Goal: Task Accomplishment & Management: Use online tool/utility

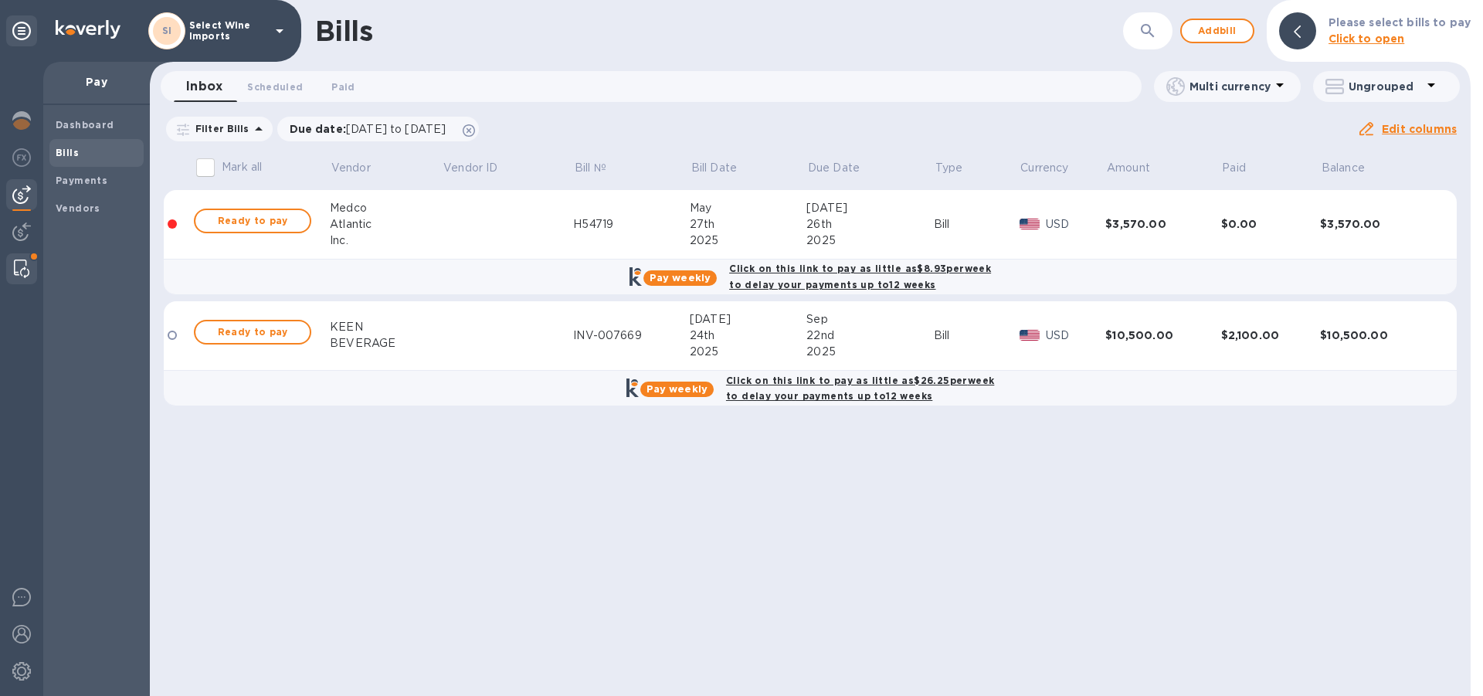
click at [19, 262] on img at bounding box center [21, 269] width 15 height 19
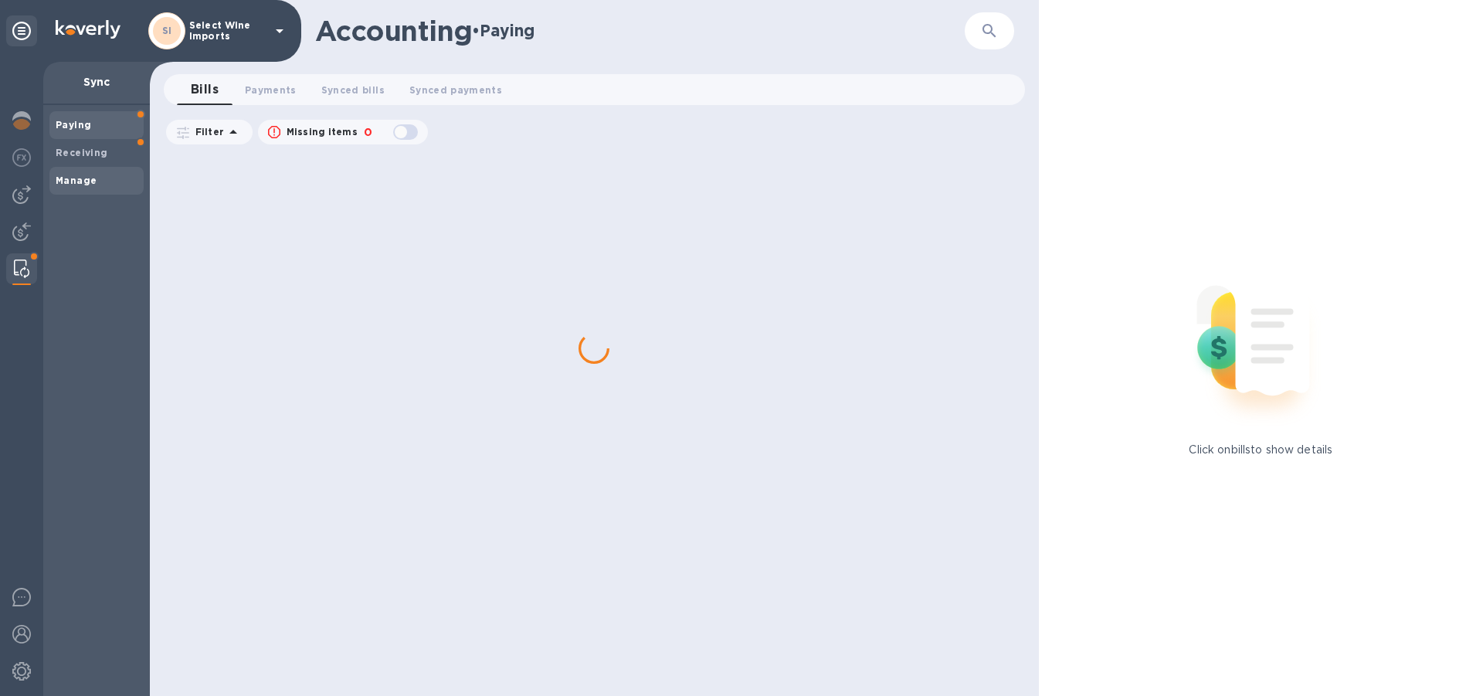
click at [64, 184] on b "Manage" at bounding box center [76, 181] width 41 height 12
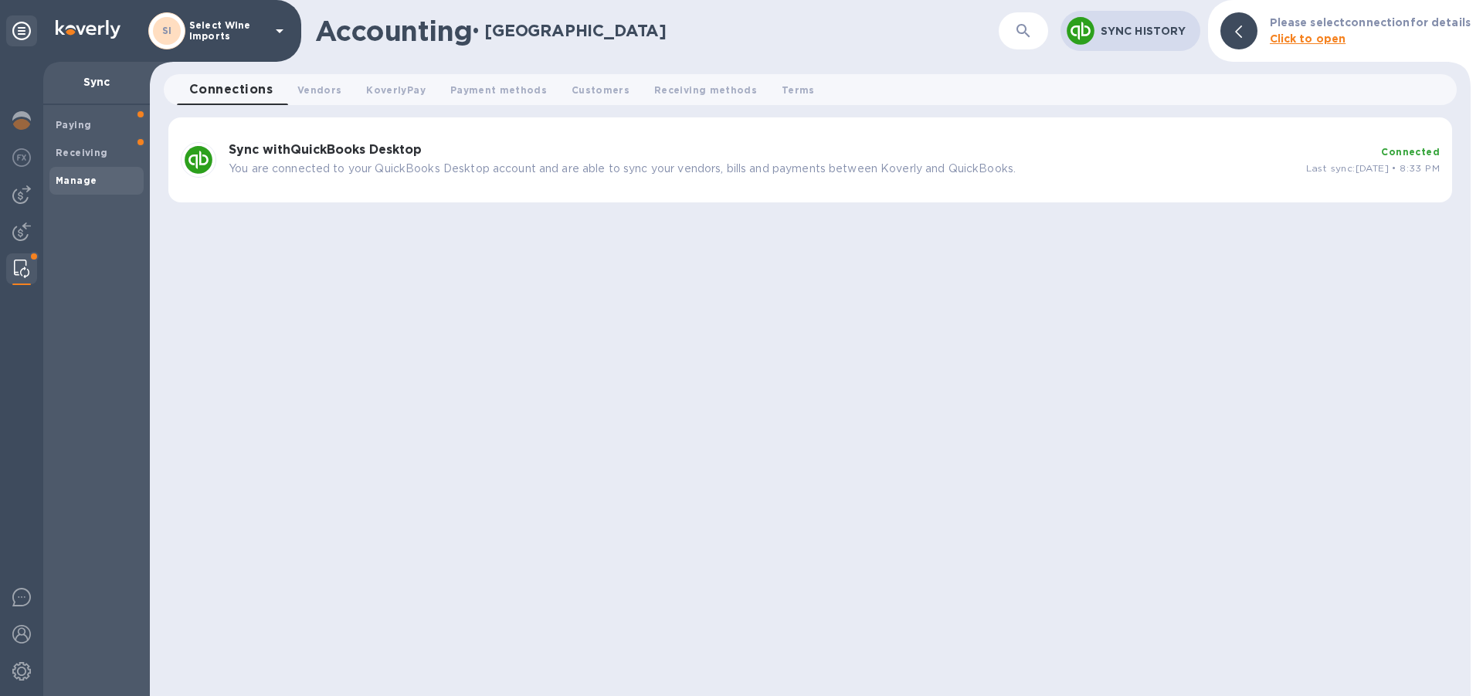
click at [307, 160] on div "Sync with QuickBooks Desktop You are connected to your QuickBooks Desktop accou…" at bounding box center [762, 160] width 1078 height 46
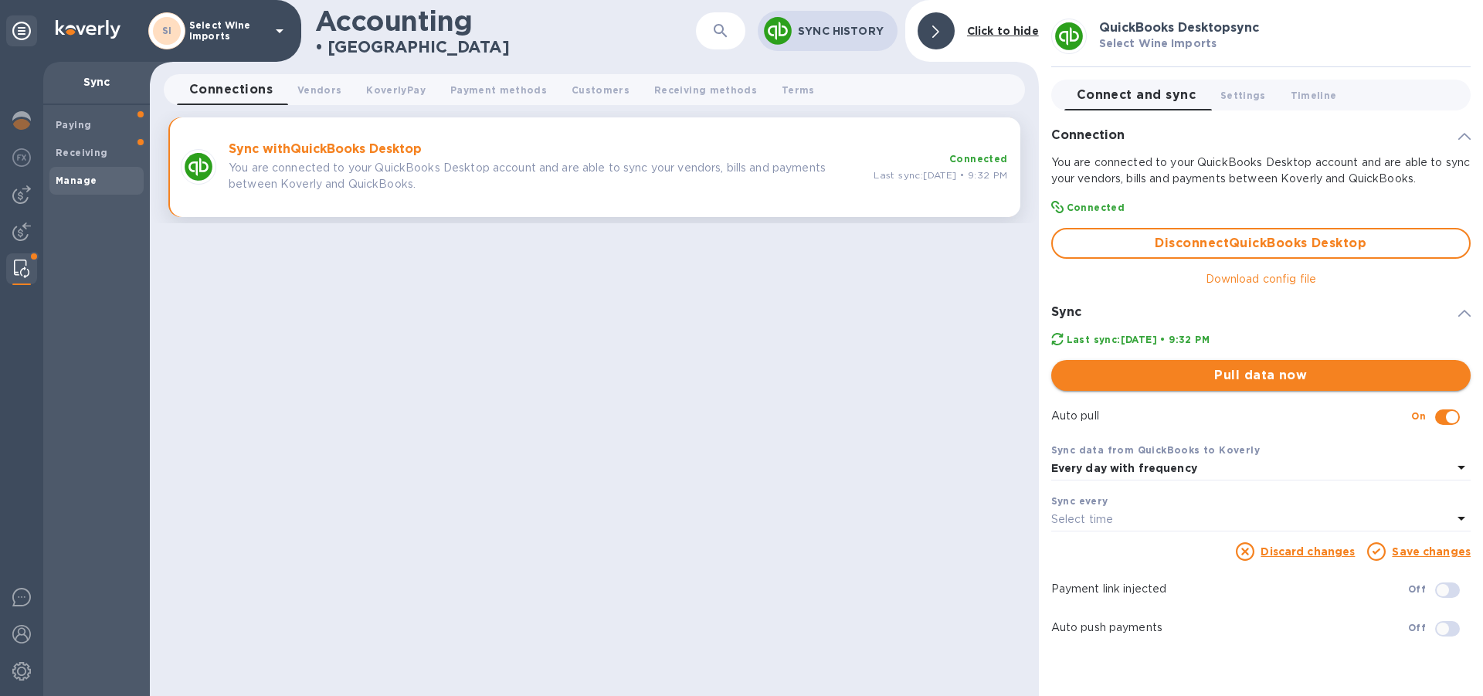
click at [1264, 372] on span "Pull data now" at bounding box center [1261, 375] width 395 height 19
click at [20, 196] on img at bounding box center [21, 194] width 19 height 19
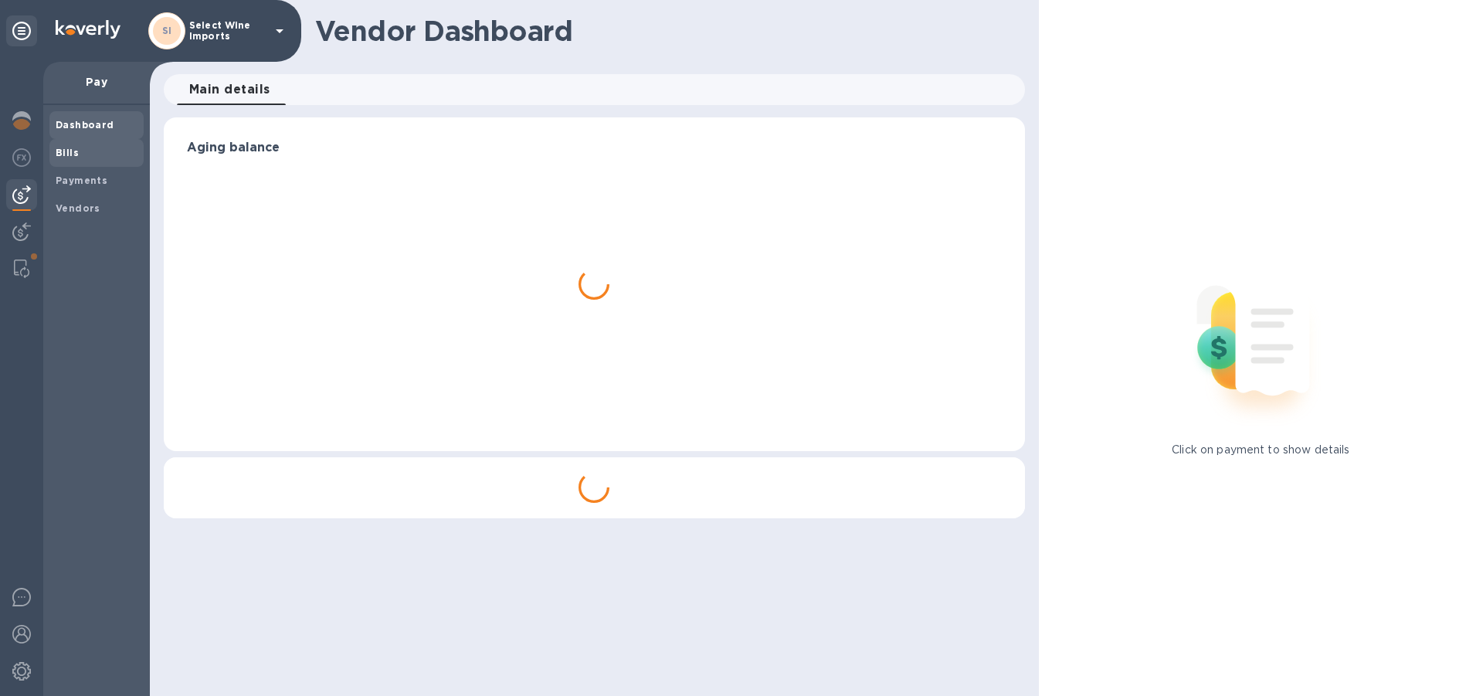
click at [70, 153] on b "Bills" at bounding box center [67, 153] width 23 height 12
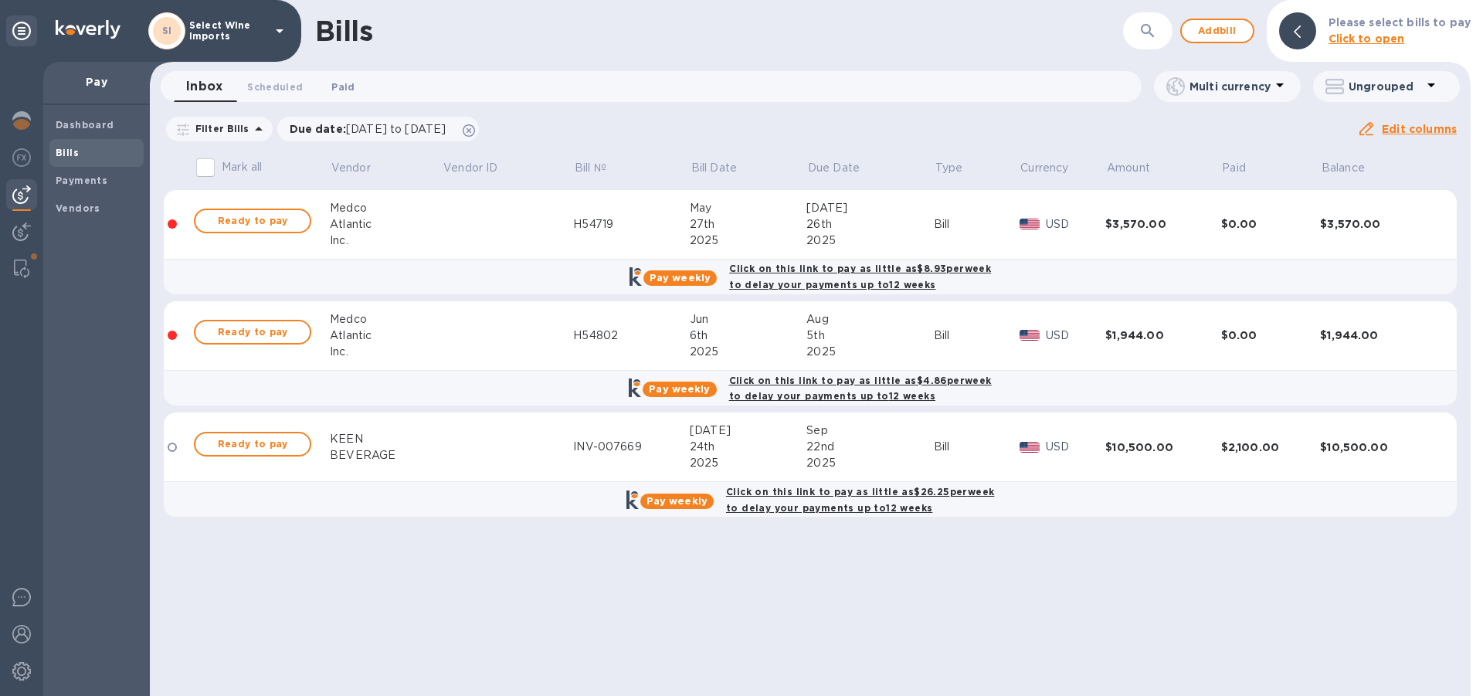
click at [353, 87] on span "Paid 0" at bounding box center [342, 87] width 23 height 16
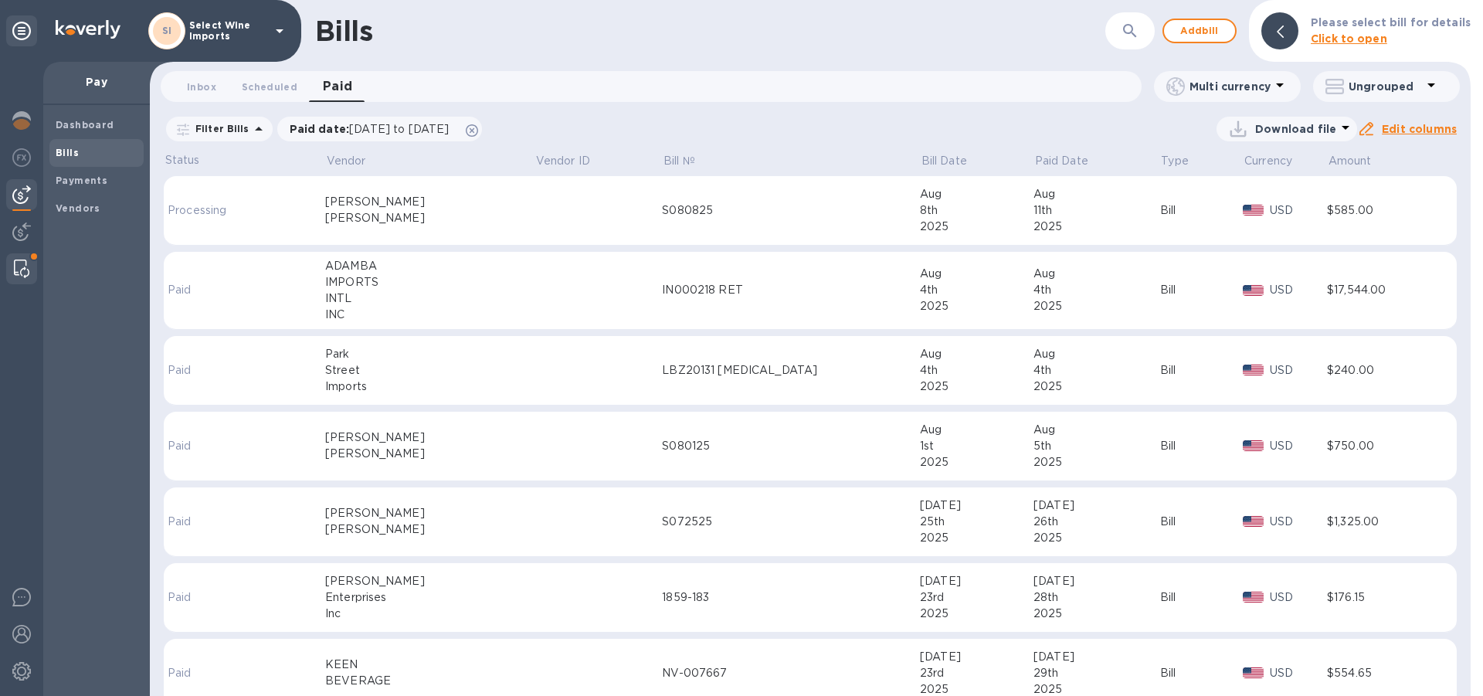
click at [18, 268] on img at bounding box center [21, 269] width 15 height 19
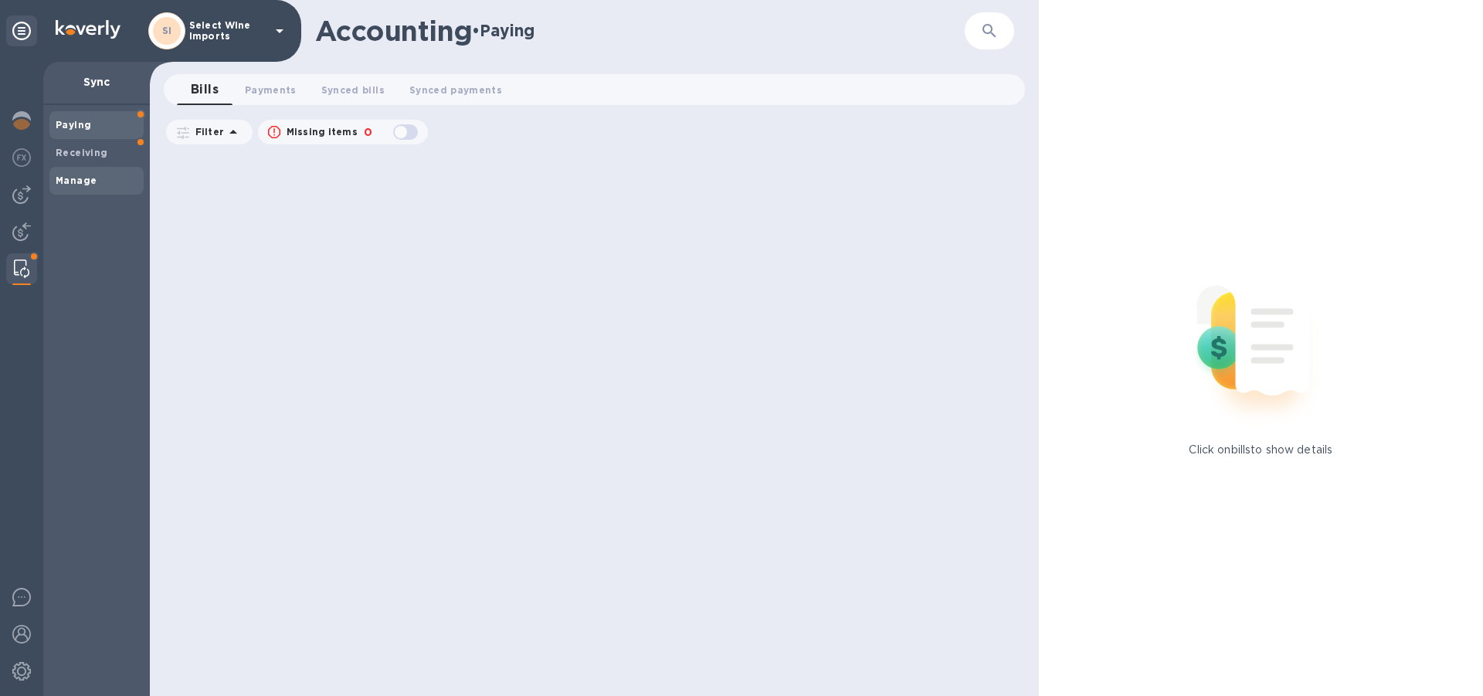
click at [75, 177] on b "Manage" at bounding box center [76, 181] width 41 height 12
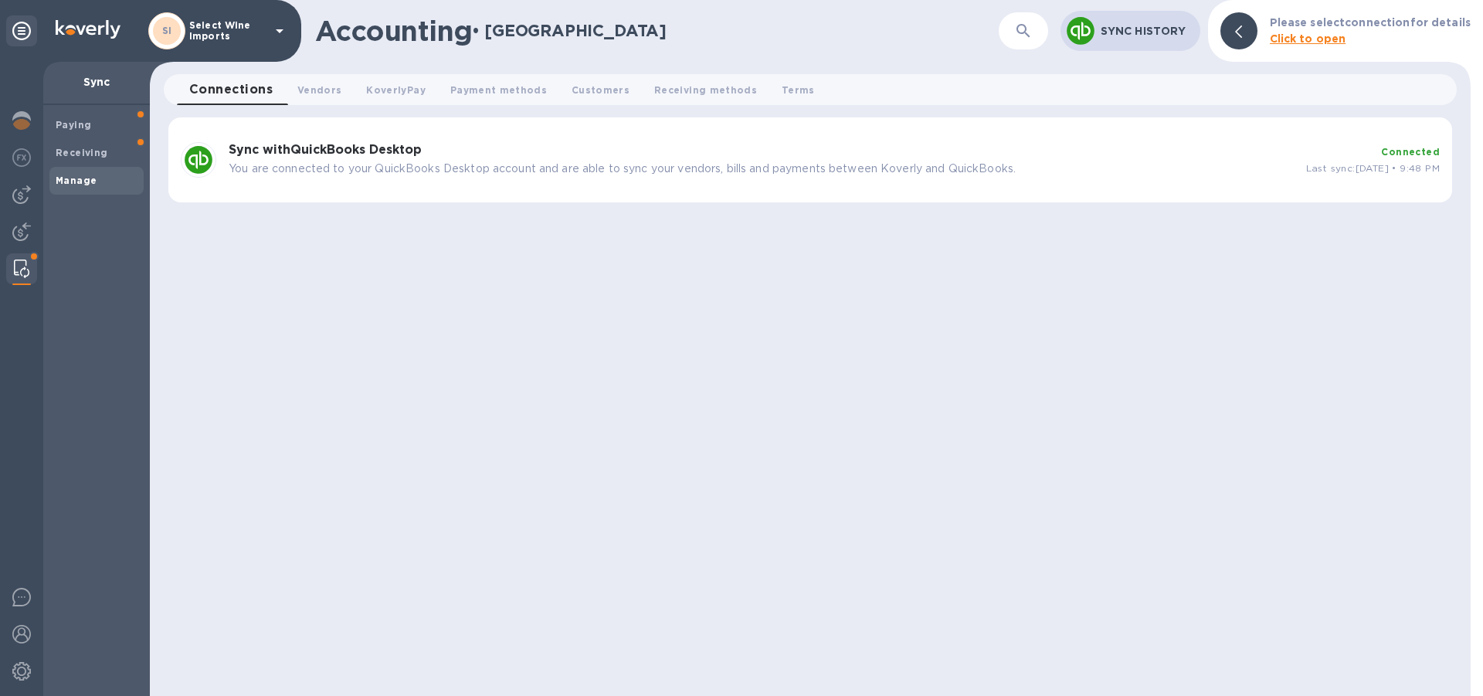
click at [299, 161] on p "You are connected to your QuickBooks Desktop account and are able to sync your …" at bounding box center [761, 169] width 1065 height 16
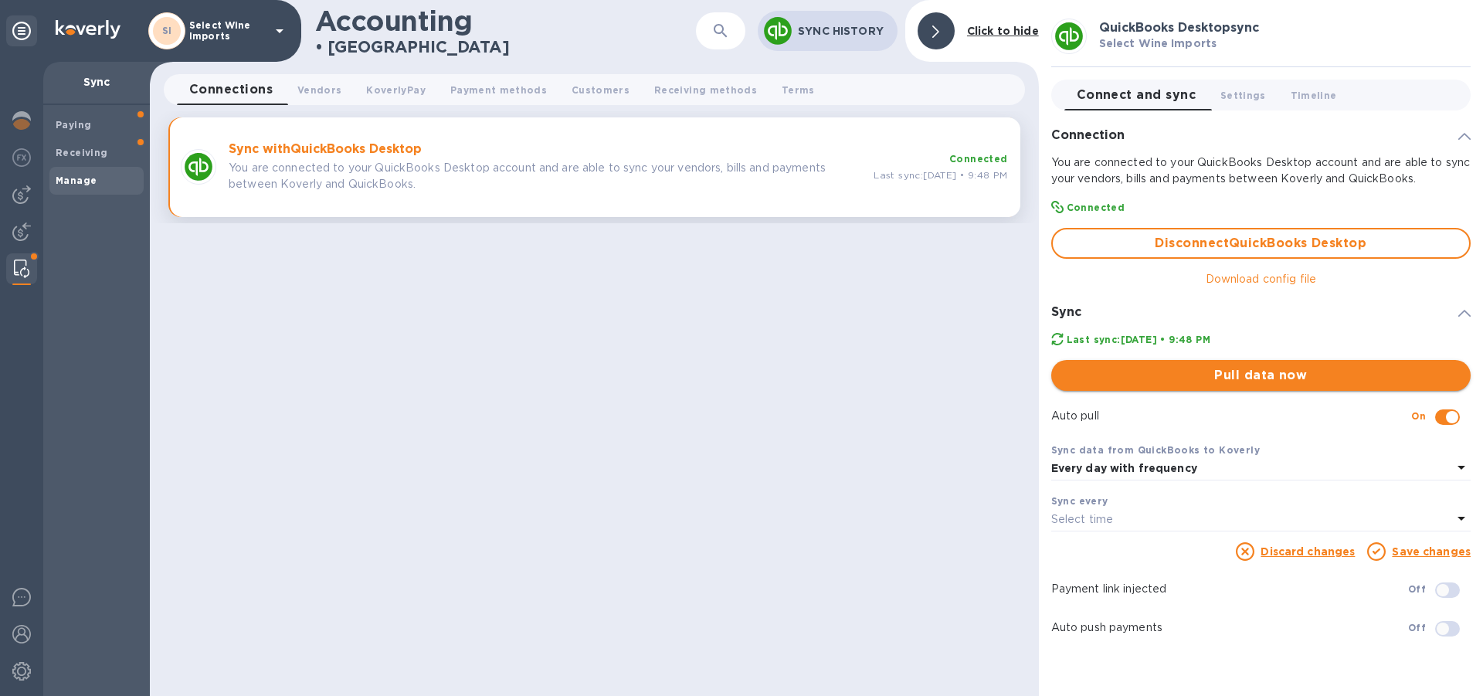
click at [1272, 375] on span "Pull data now" at bounding box center [1261, 375] width 395 height 19
click at [17, 189] on img at bounding box center [21, 194] width 19 height 19
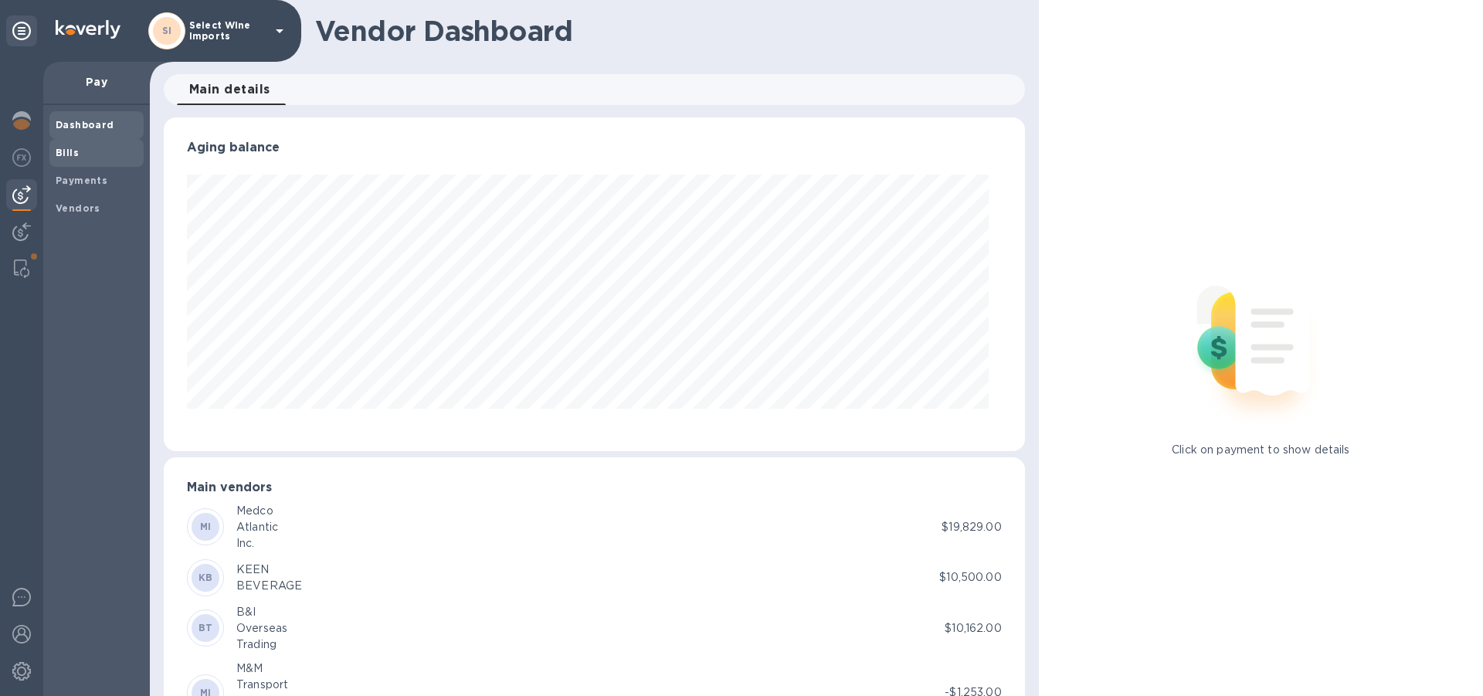
click at [76, 149] on b "Bills" at bounding box center [67, 153] width 23 height 12
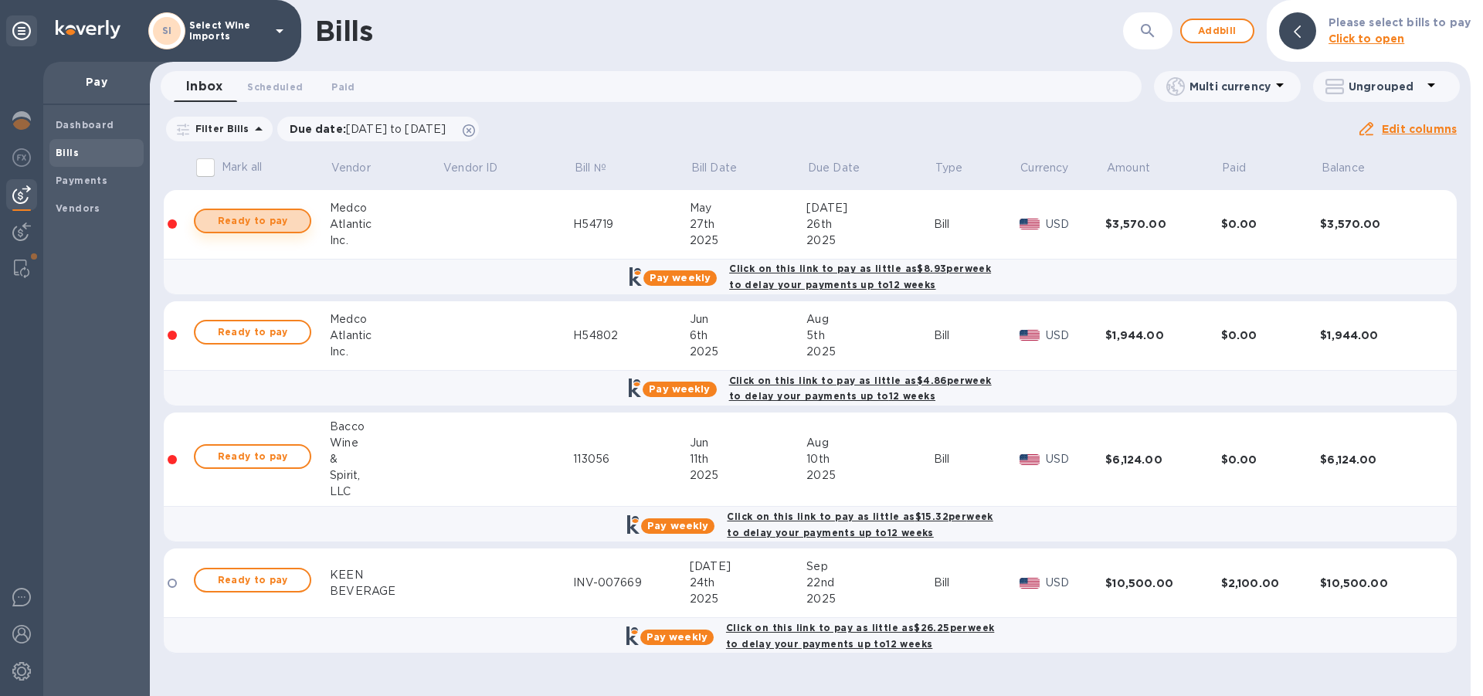
click at [258, 225] on span "Ready to pay" at bounding box center [253, 221] width 90 height 19
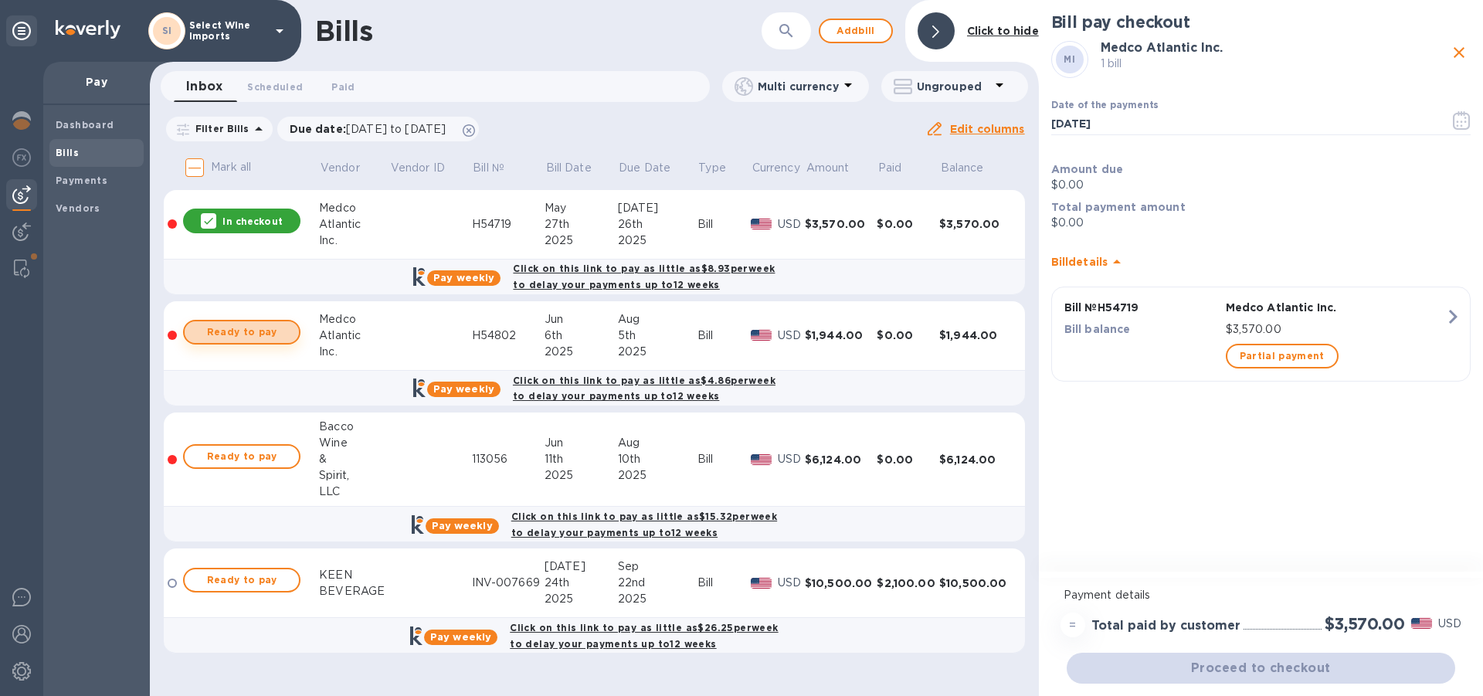
click at [235, 327] on span "Ready to pay" at bounding box center [242, 332] width 90 height 19
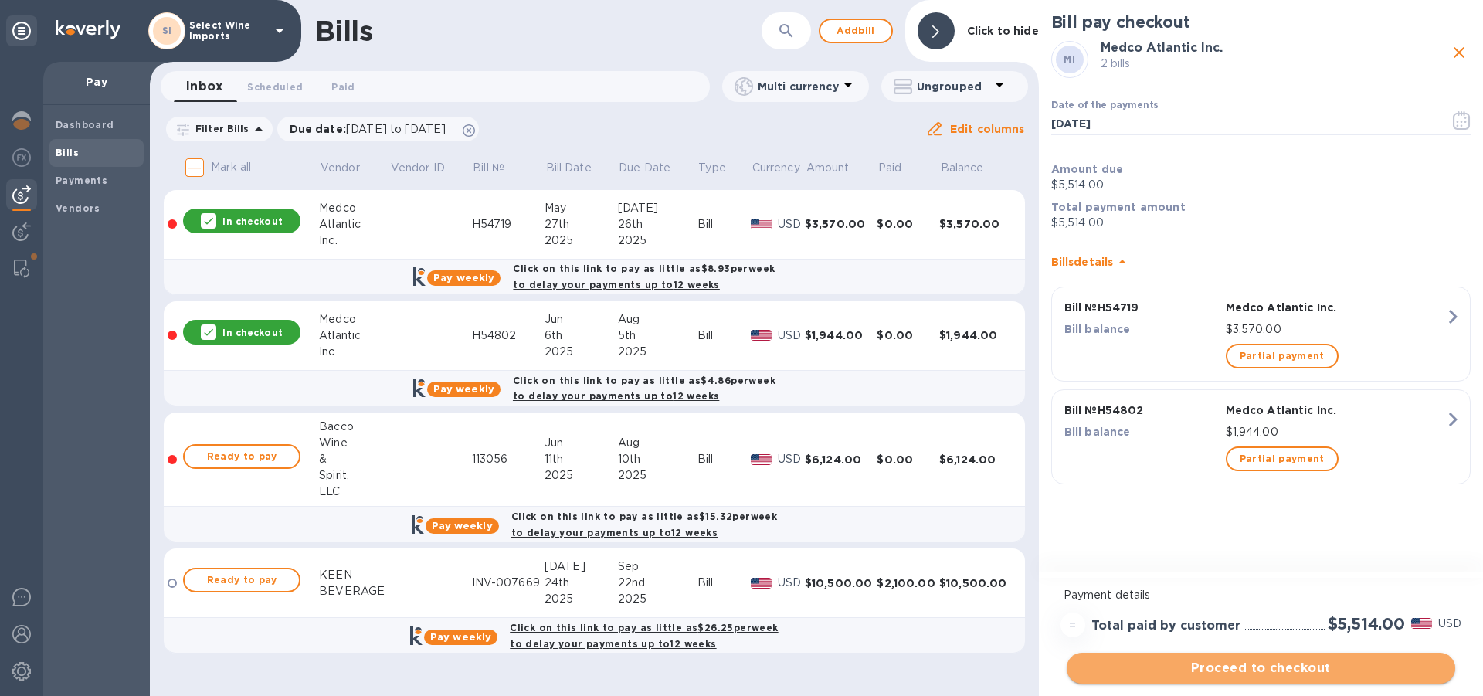
click at [1252, 672] on span "Proceed to checkout" at bounding box center [1261, 668] width 364 height 19
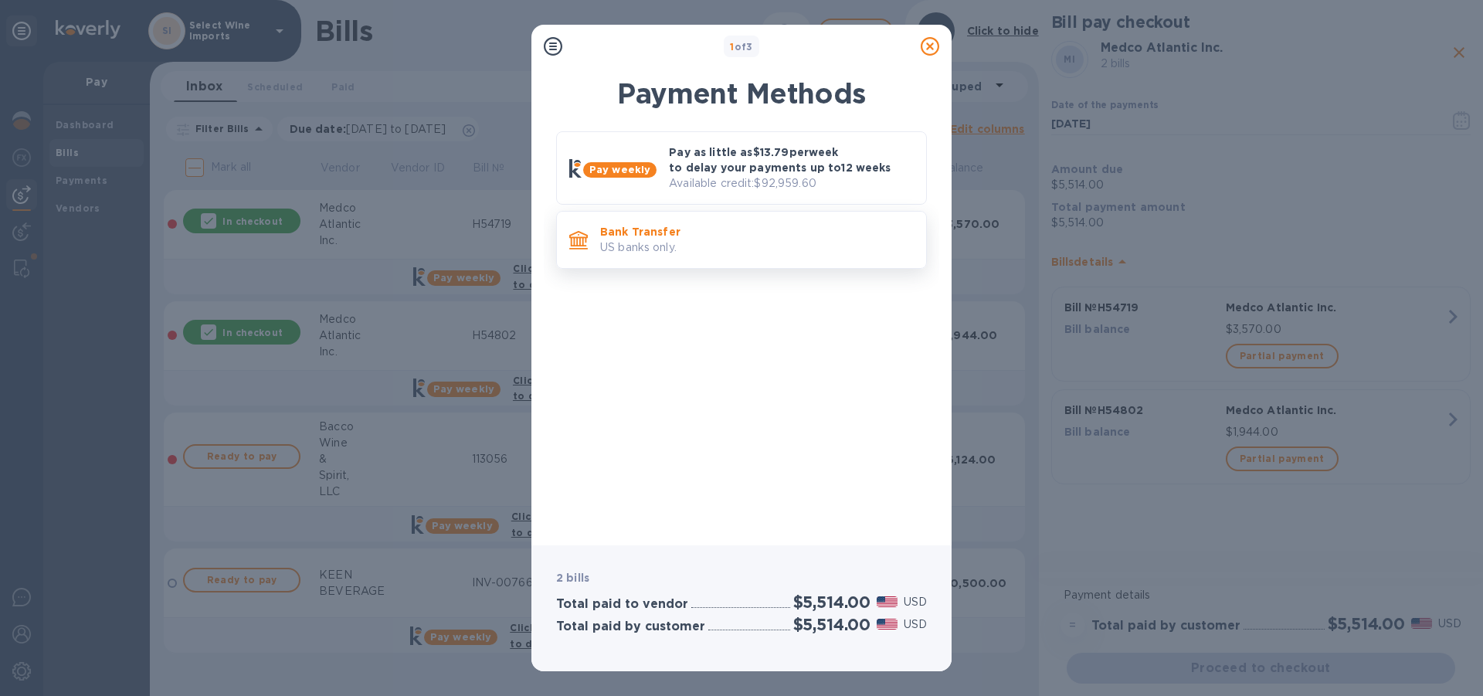
click at [672, 250] on p "US banks only." at bounding box center [757, 248] width 314 height 16
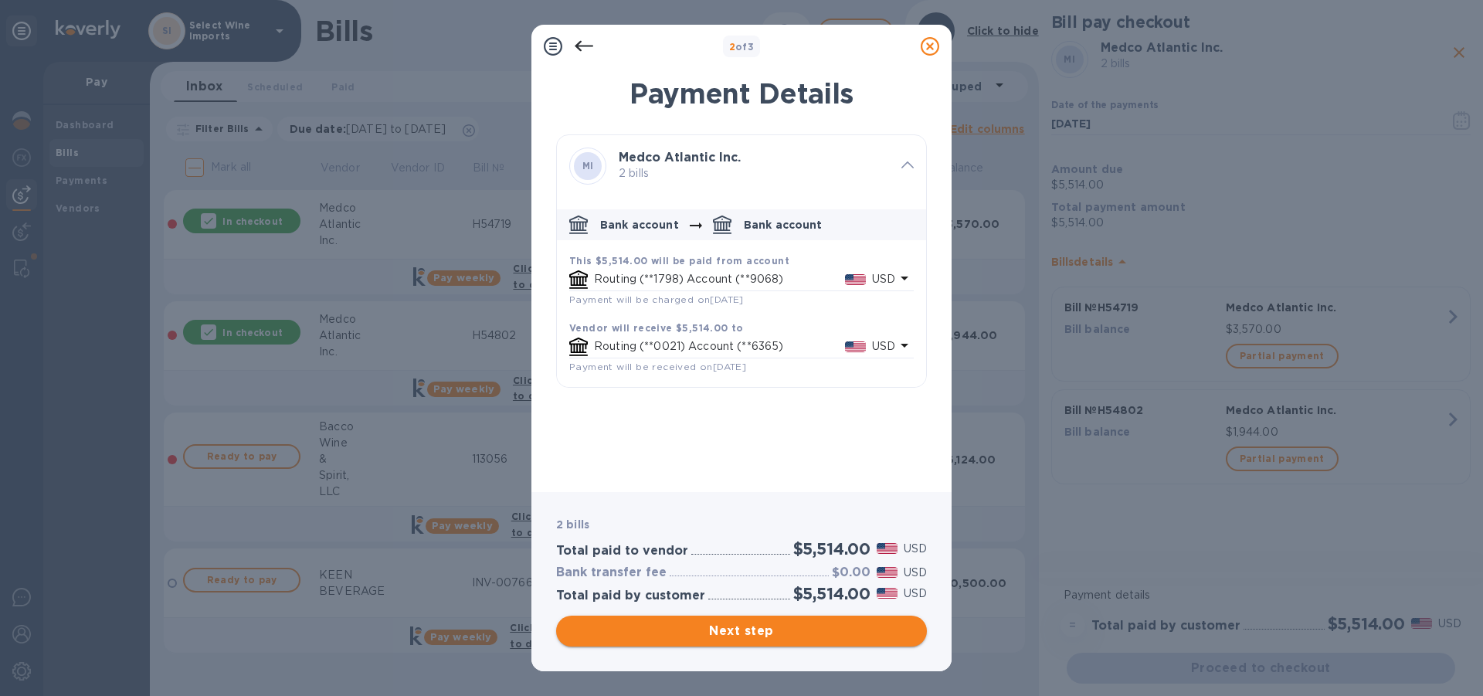
click at [732, 628] on span "Next step" at bounding box center [742, 631] width 346 height 19
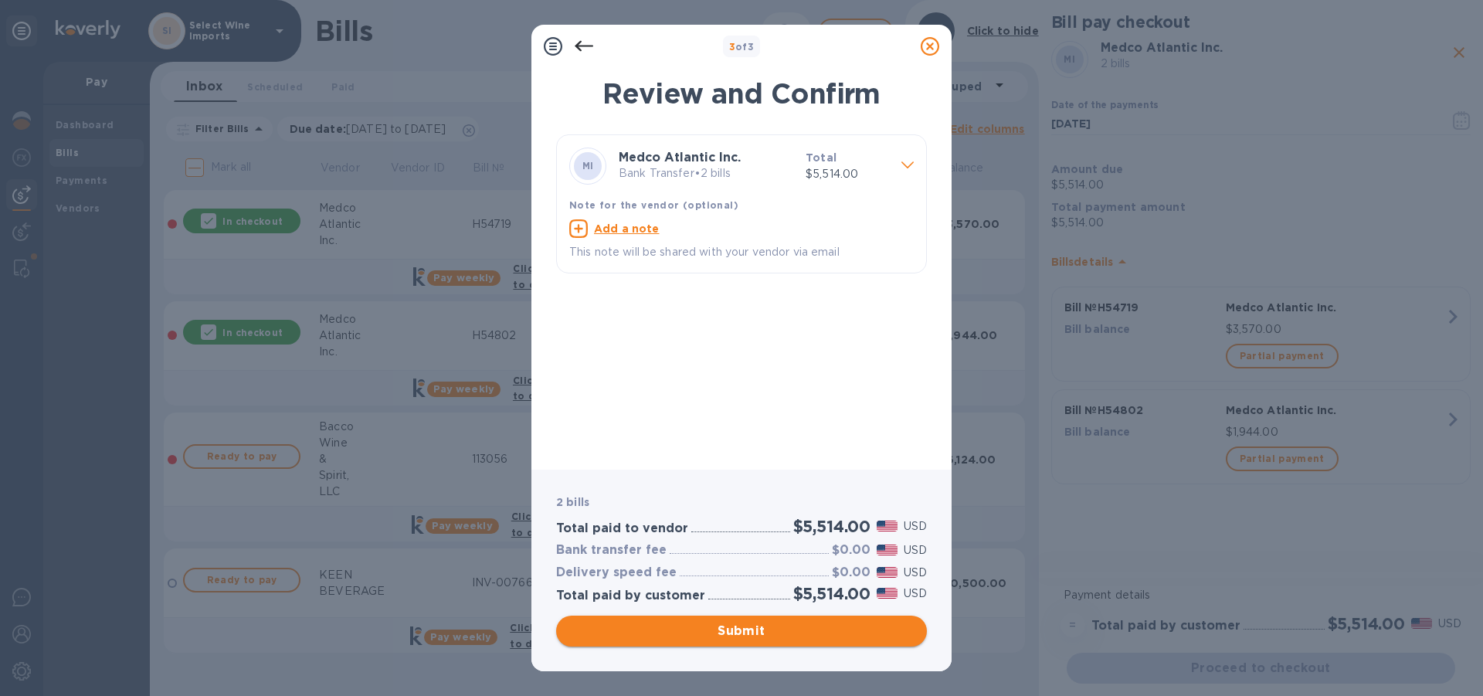
click at [732, 628] on span "Submit" at bounding box center [742, 631] width 346 height 19
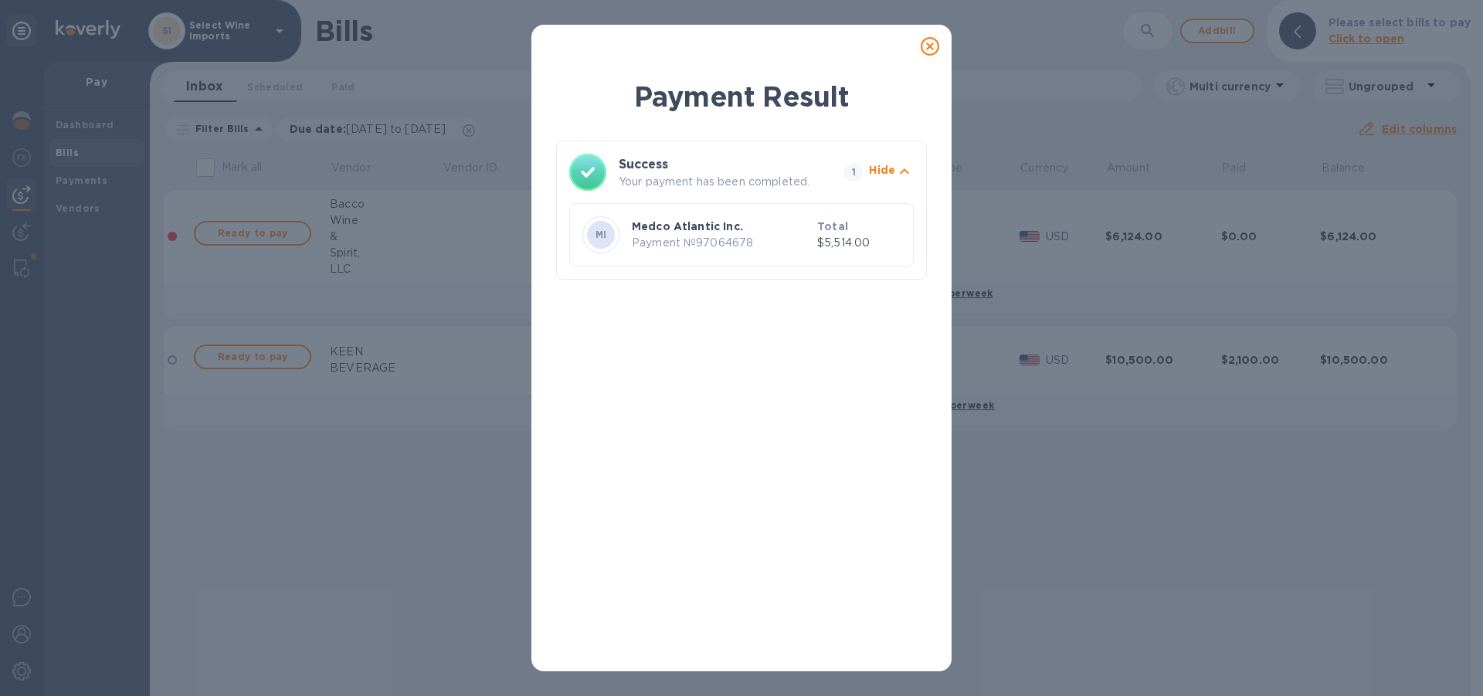
click at [929, 48] on icon at bounding box center [930, 46] width 19 height 19
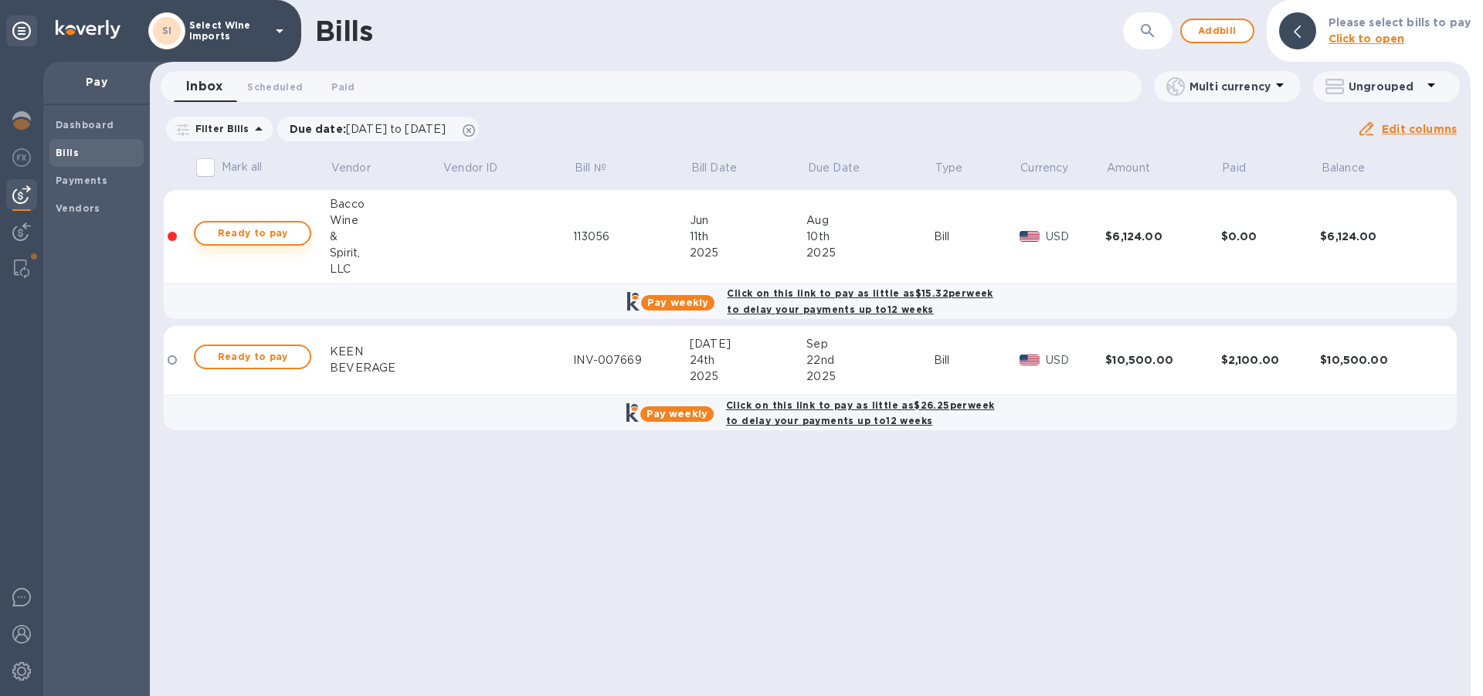
click at [263, 227] on span "Ready to pay" at bounding box center [253, 233] width 90 height 19
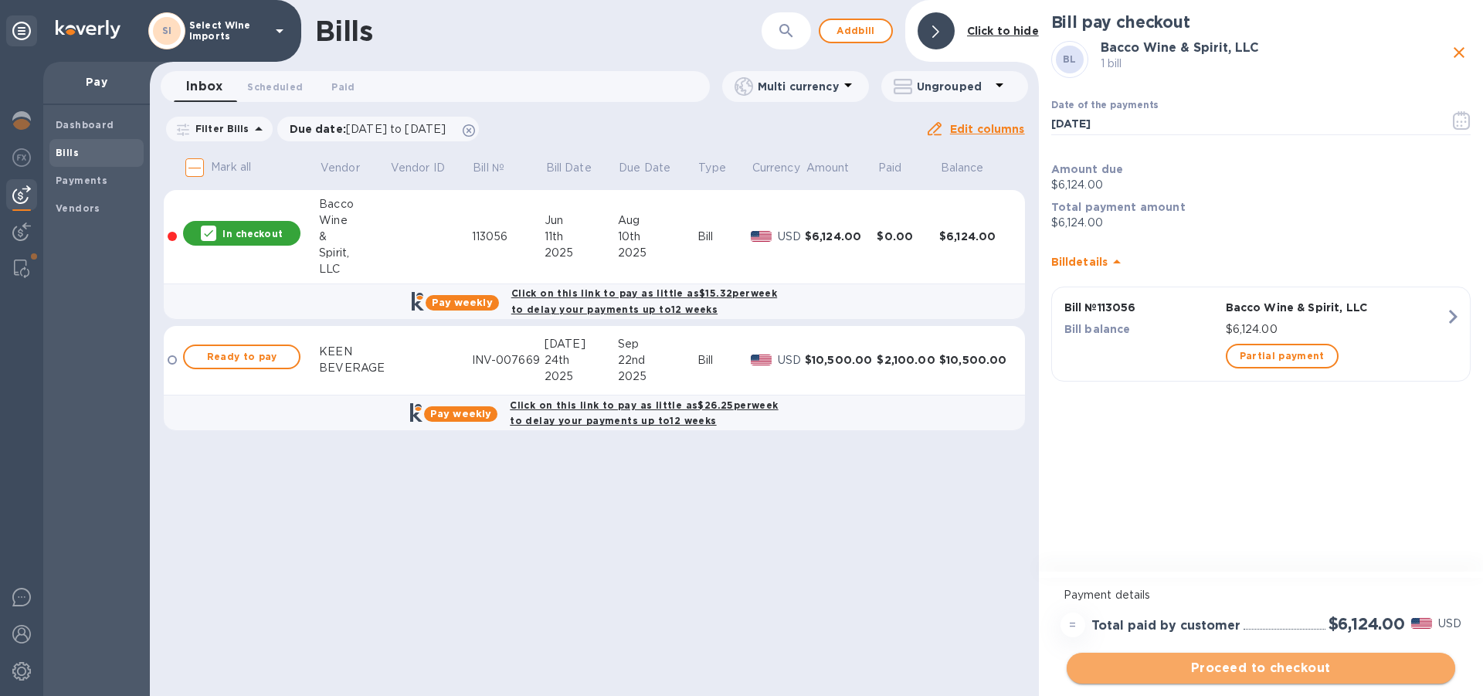
click at [1260, 671] on span "Proceed to checkout" at bounding box center [1261, 668] width 364 height 19
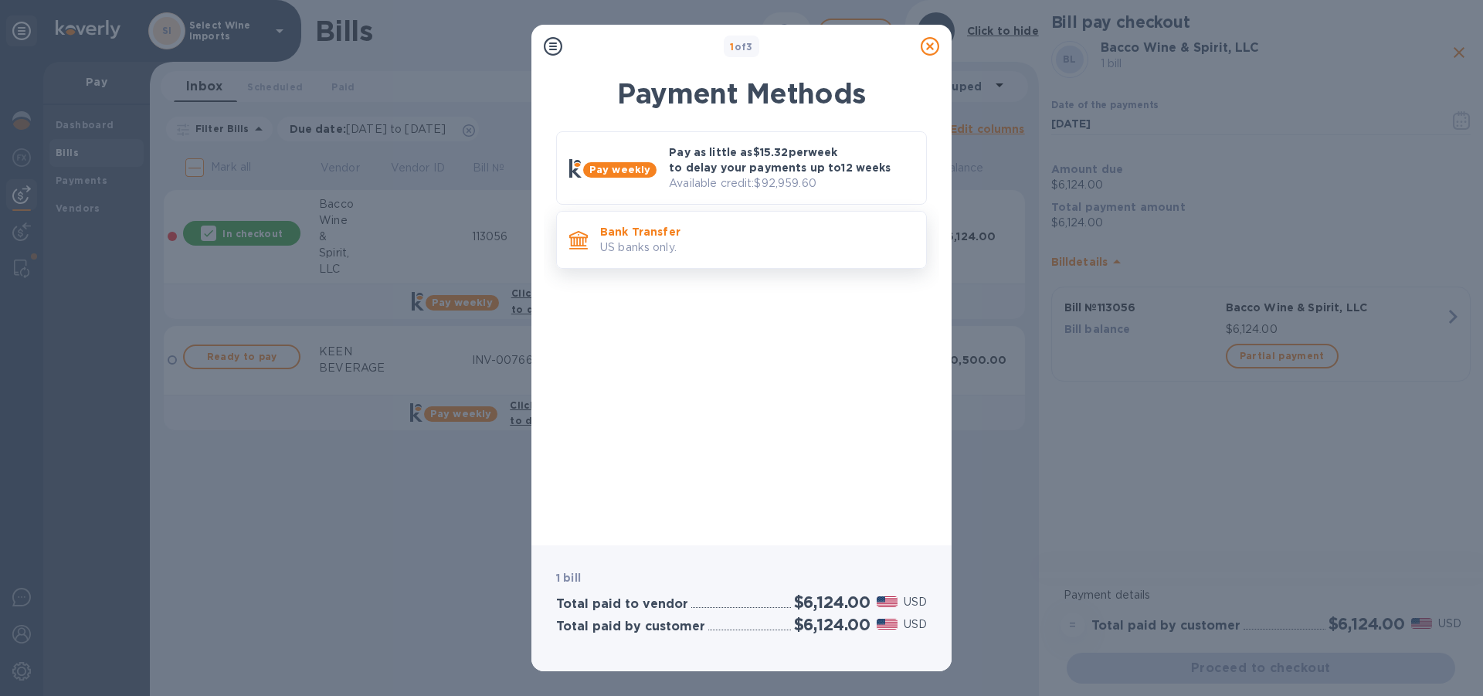
click at [625, 223] on div "Bank Transfer US banks only." at bounding box center [757, 240] width 326 height 44
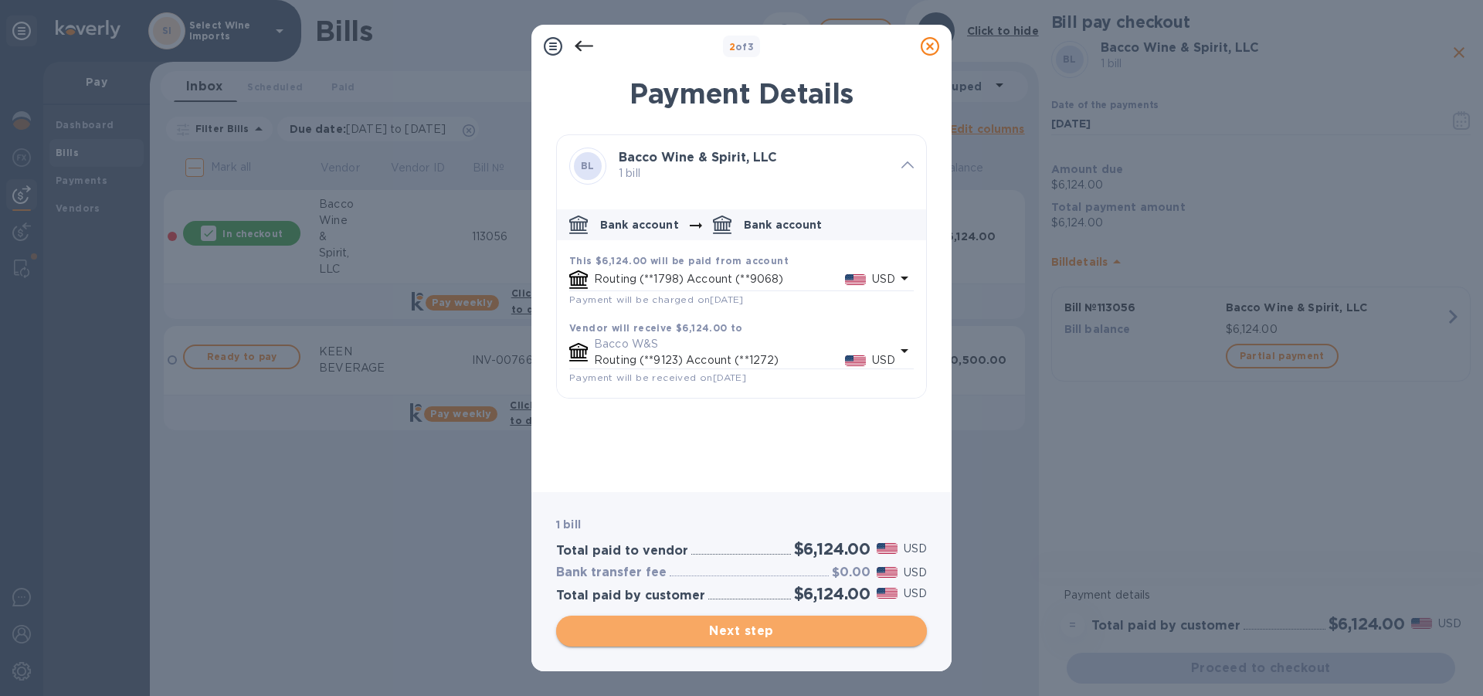
click at [735, 634] on span "Next step" at bounding box center [742, 631] width 346 height 19
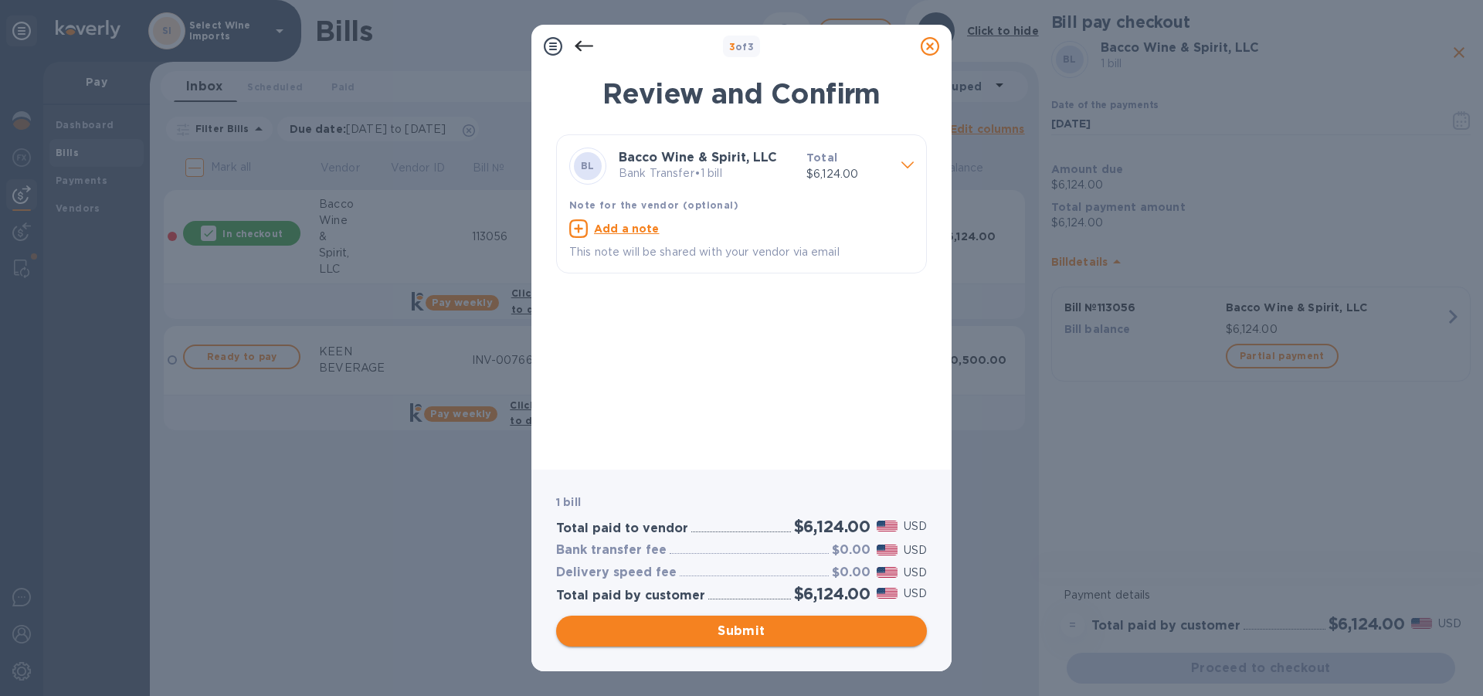
click at [730, 631] on span "Submit" at bounding box center [742, 631] width 346 height 19
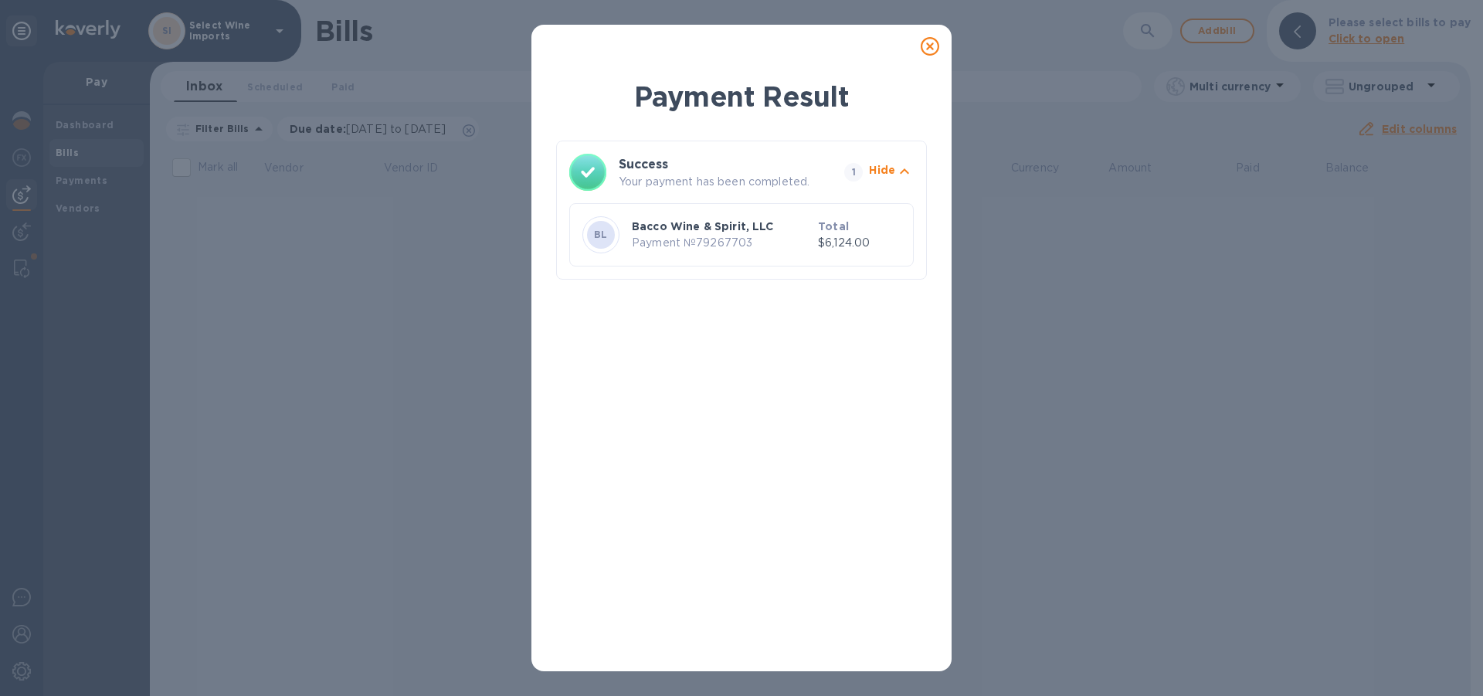
click at [706, 231] on p "Bacco Wine & Spirit, LLC" at bounding box center [722, 226] width 180 height 15
click at [929, 42] on icon at bounding box center [930, 46] width 19 height 19
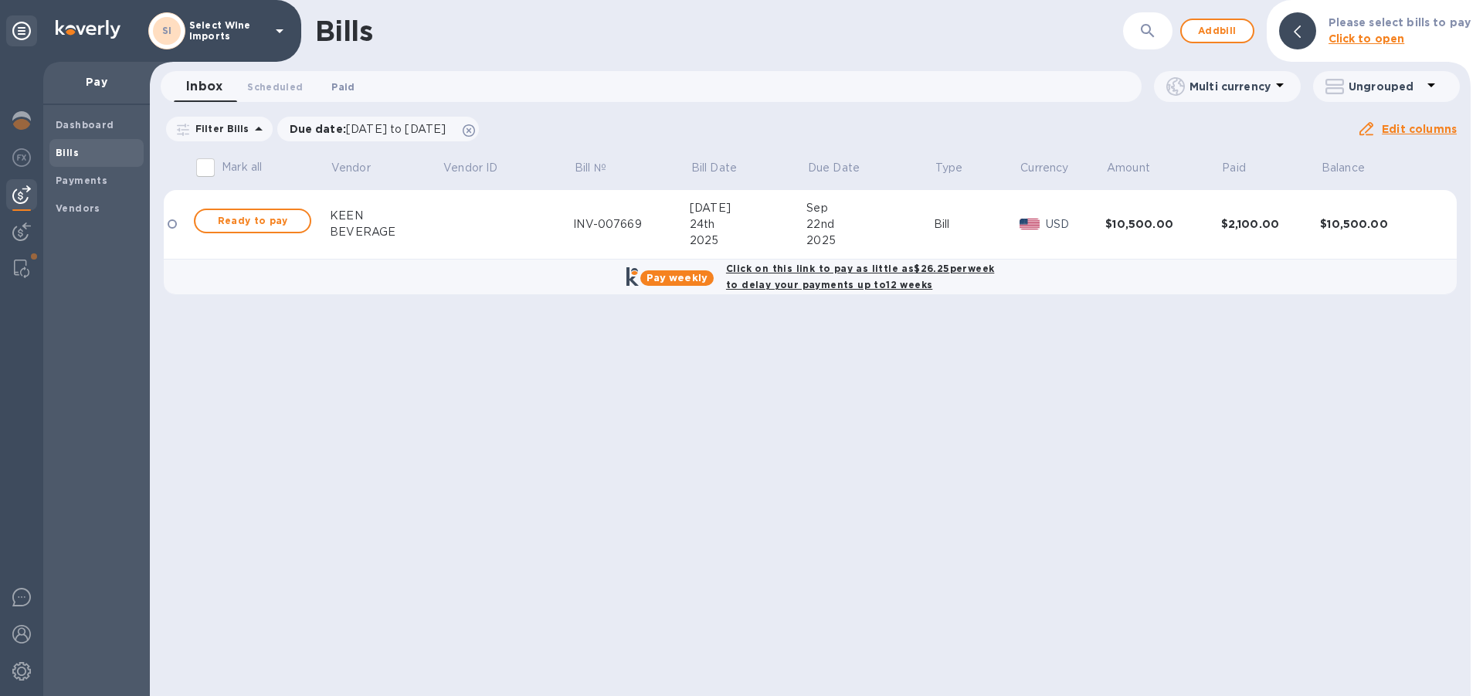
click at [340, 85] on span "Paid 0" at bounding box center [342, 87] width 23 height 16
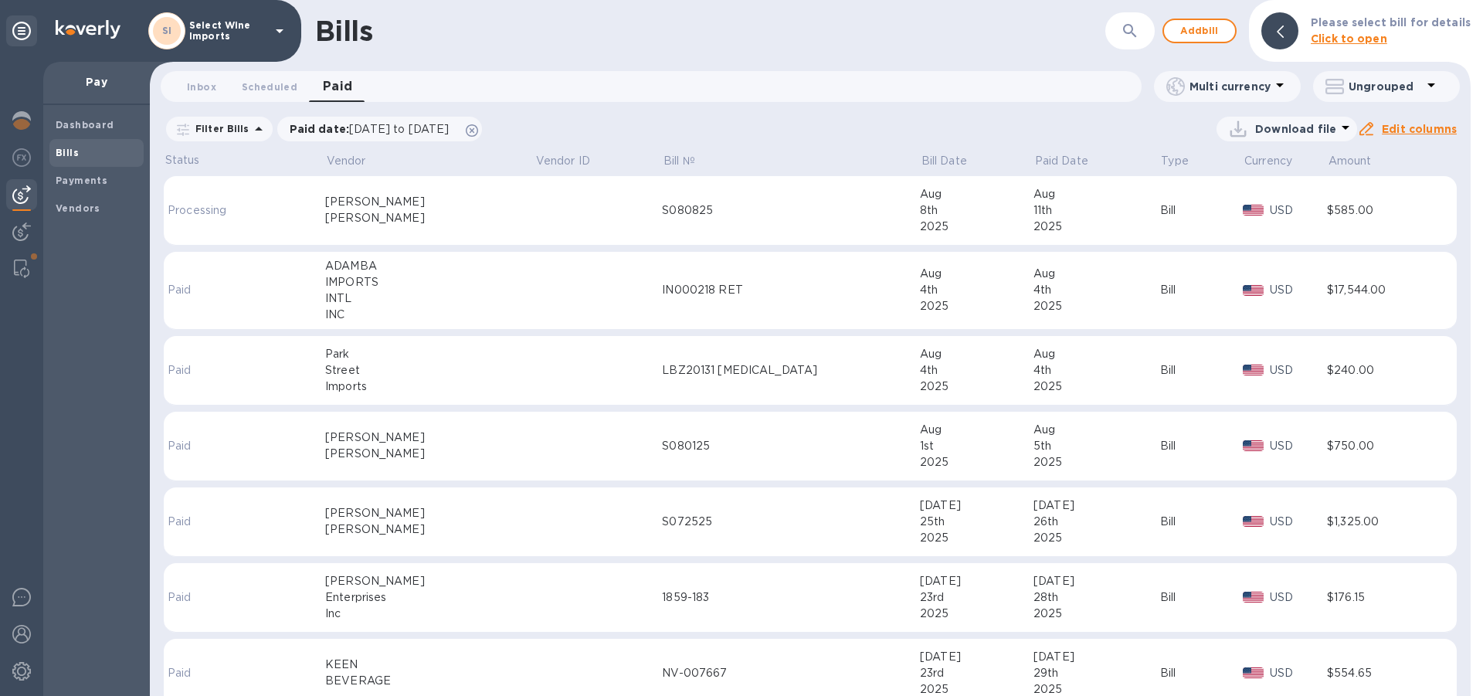
click at [1129, 26] on icon "button" at bounding box center [1130, 31] width 19 height 19
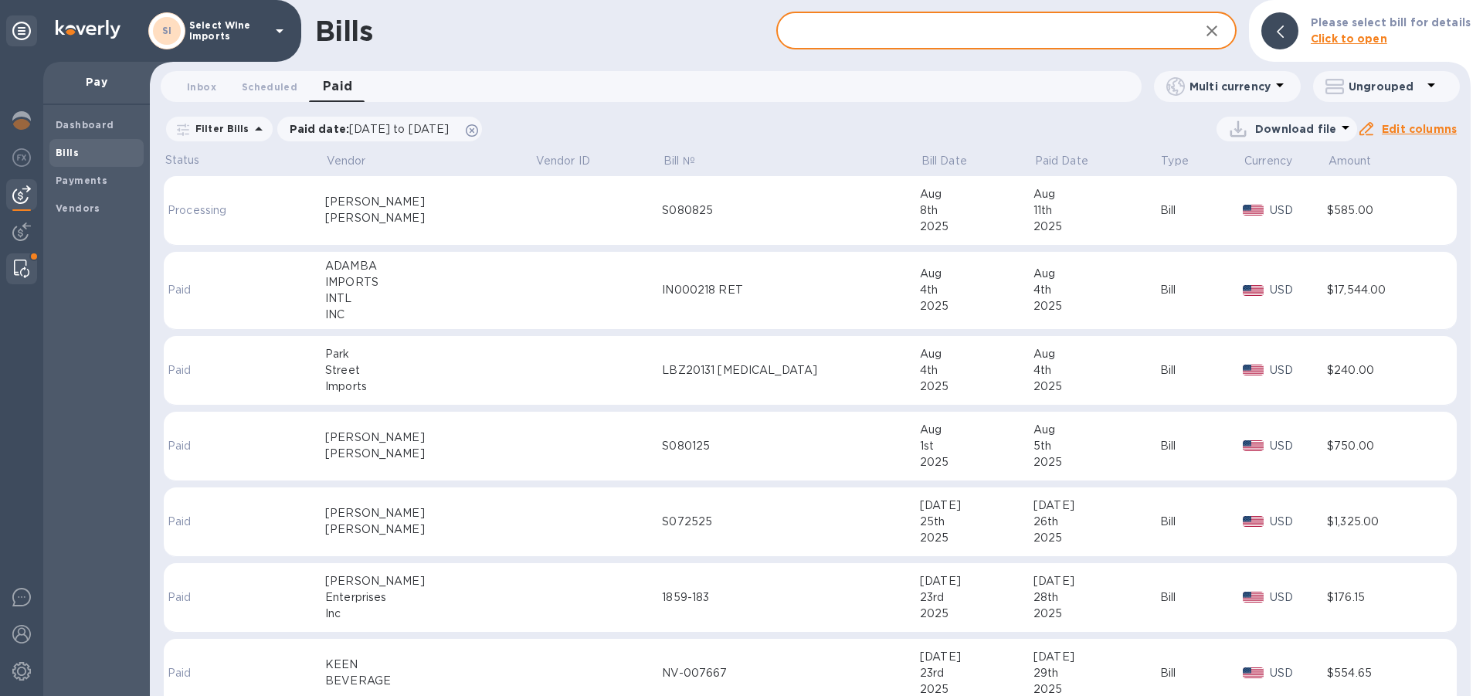
click at [22, 271] on img at bounding box center [21, 269] width 15 height 19
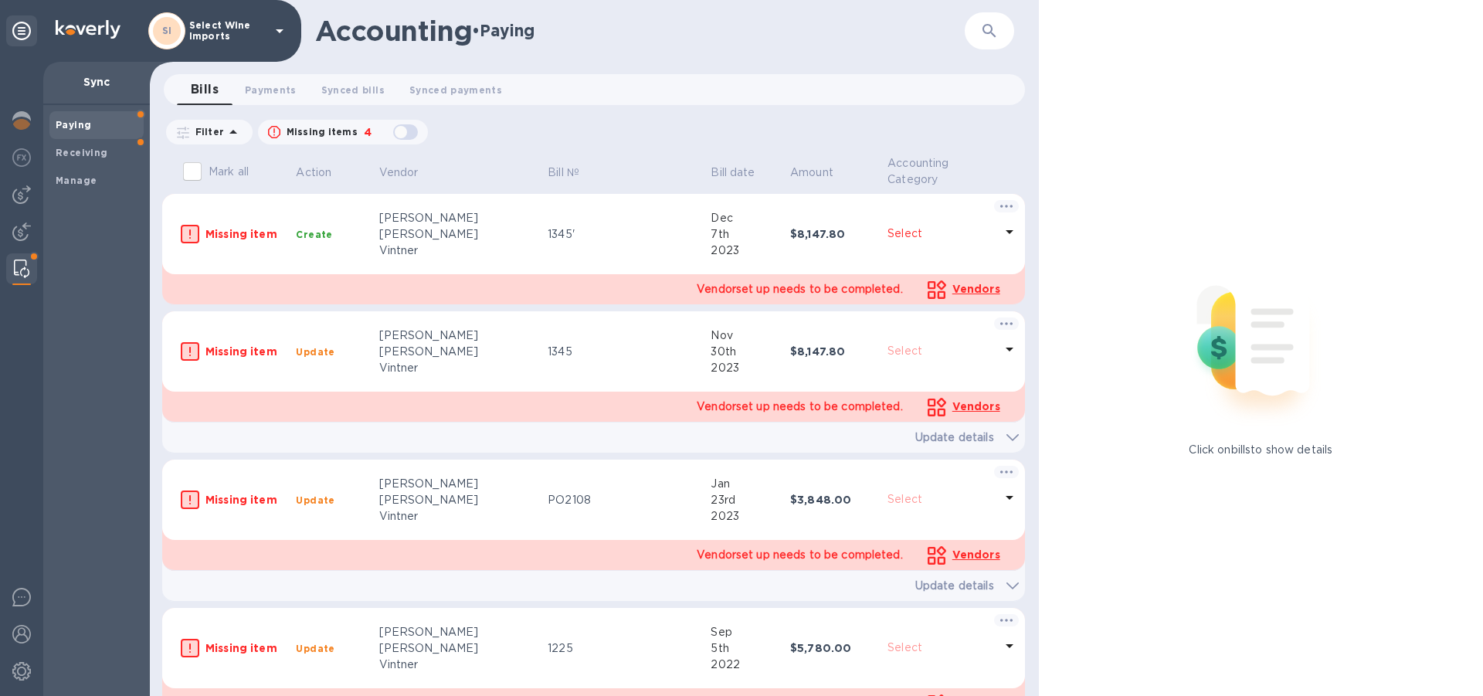
click at [80, 130] on b "Paying" at bounding box center [74, 125] width 36 height 12
click at [265, 90] on span "Payments 0" at bounding box center [271, 90] width 52 height 16
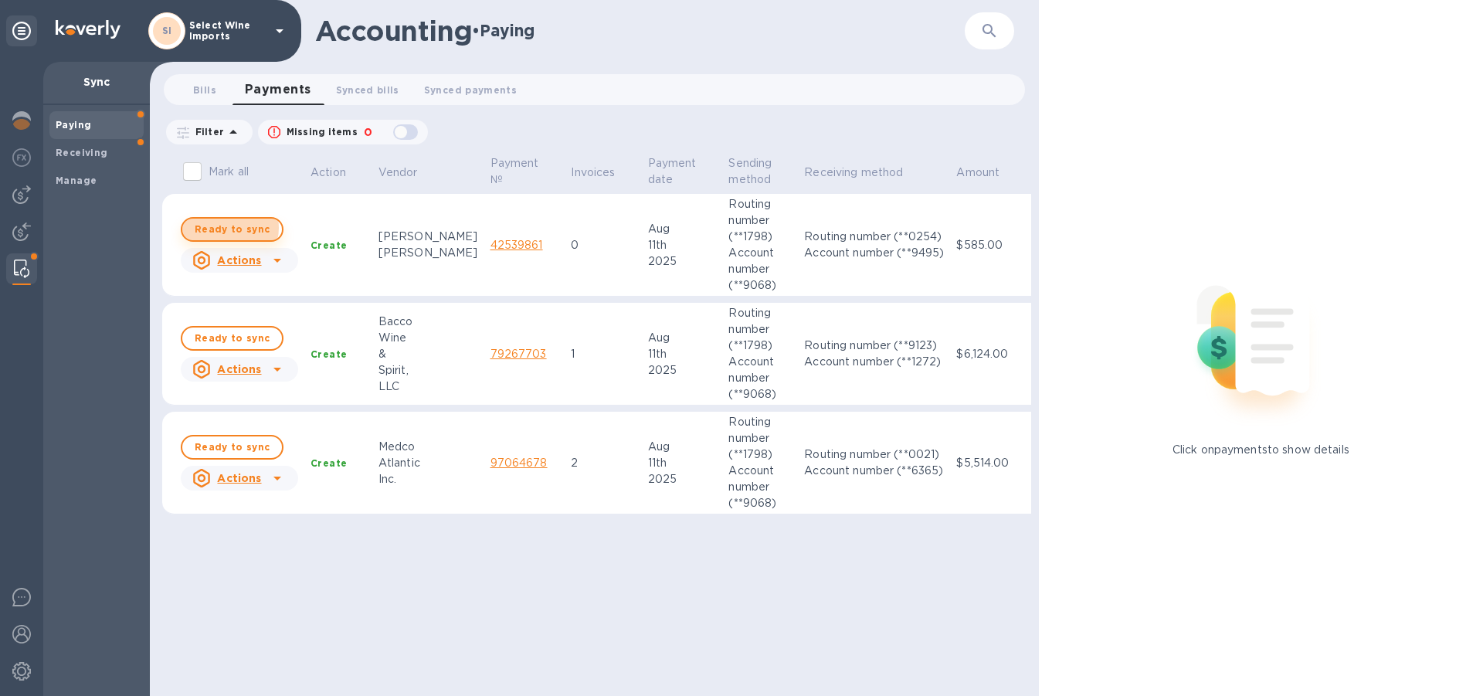
click at [229, 228] on span "Ready to sync" at bounding box center [232, 229] width 75 height 19
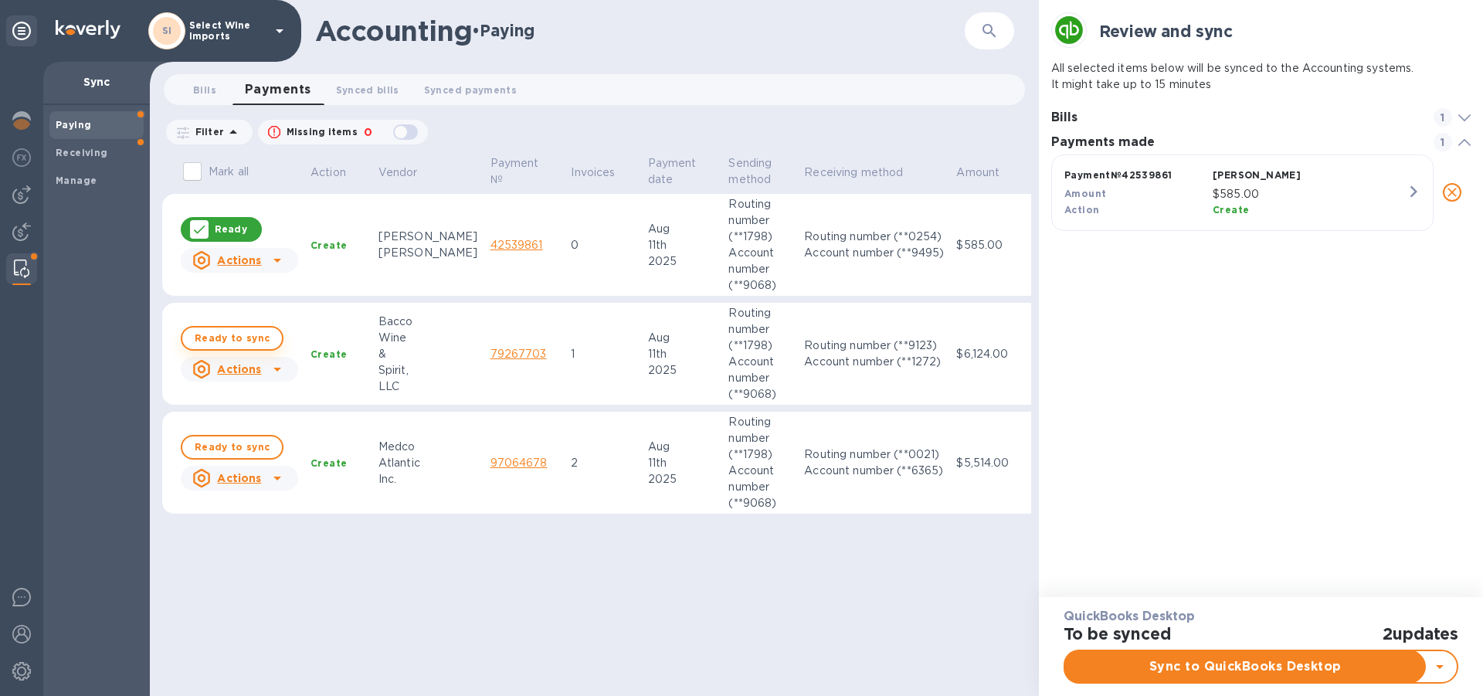
scroll to position [70, 413]
click at [222, 332] on span "Ready to sync" at bounding box center [232, 338] width 75 height 19
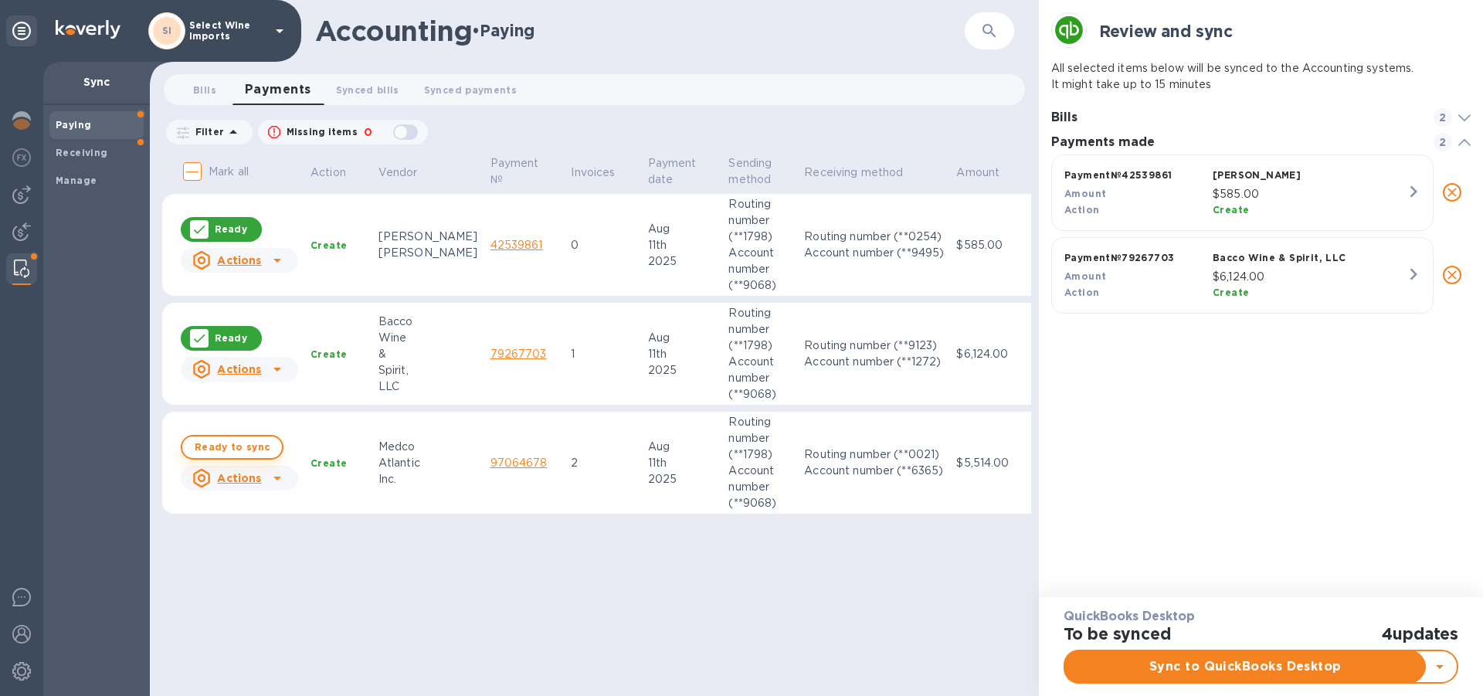
click at [221, 440] on span "Ready to sync" at bounding box center [232, 447] width 75 height 19
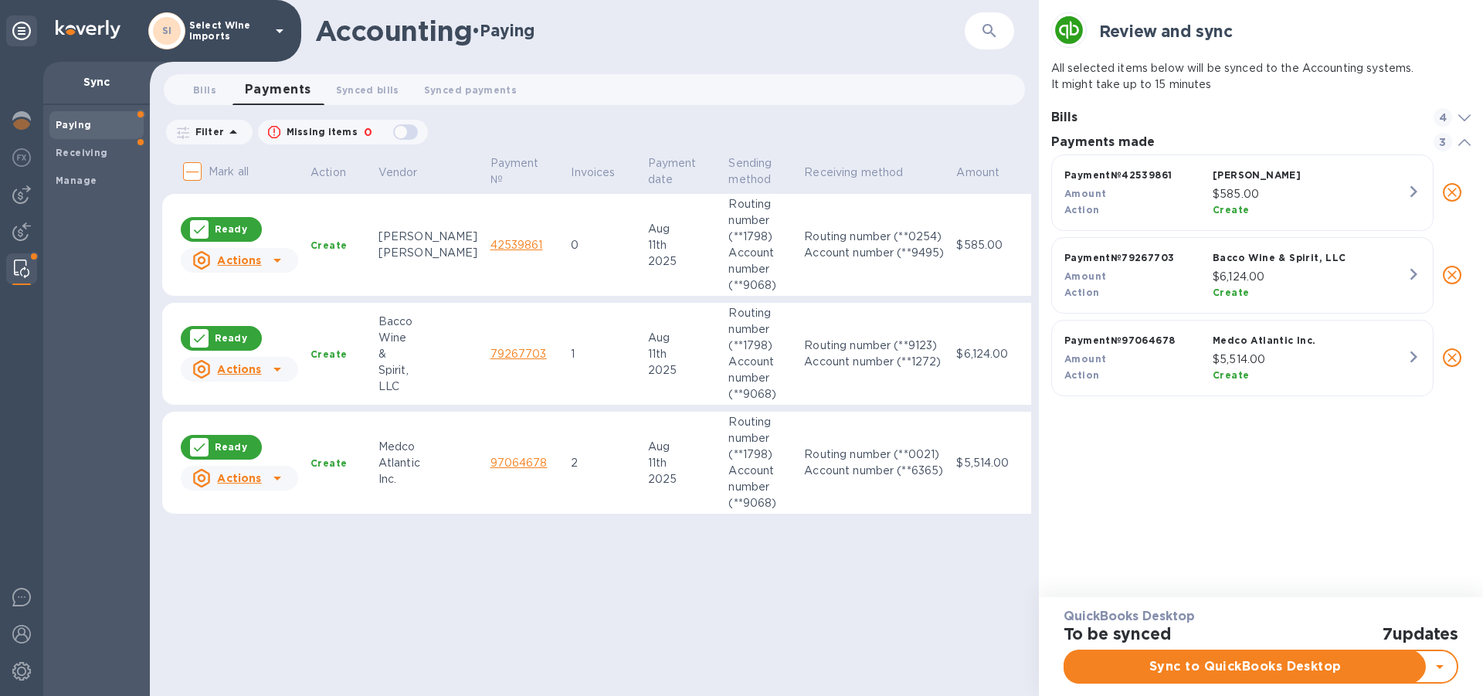
scroll to position [237, 413]
checkbox input "true"
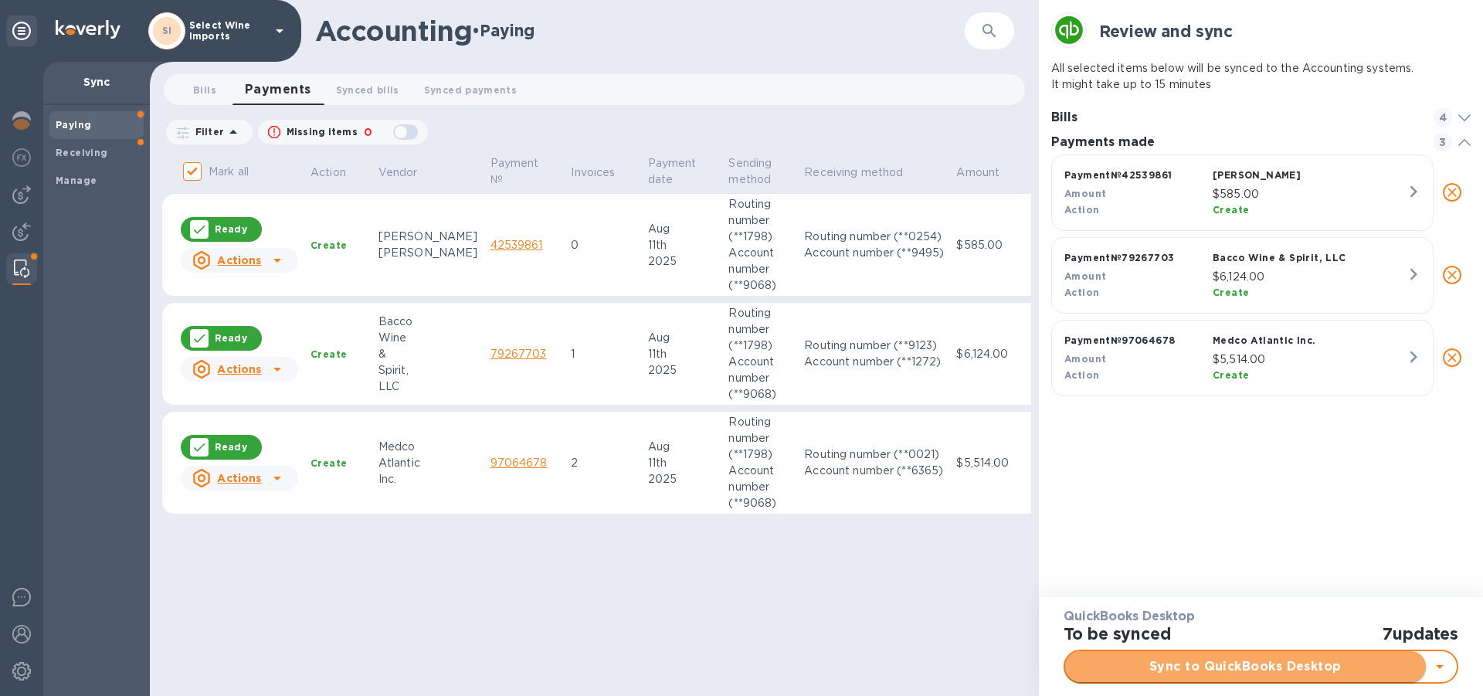
click at [1255, 664] on span "Sync to QuickBooks Desktop" at bounding box center [1246, 666] width 336 height 19
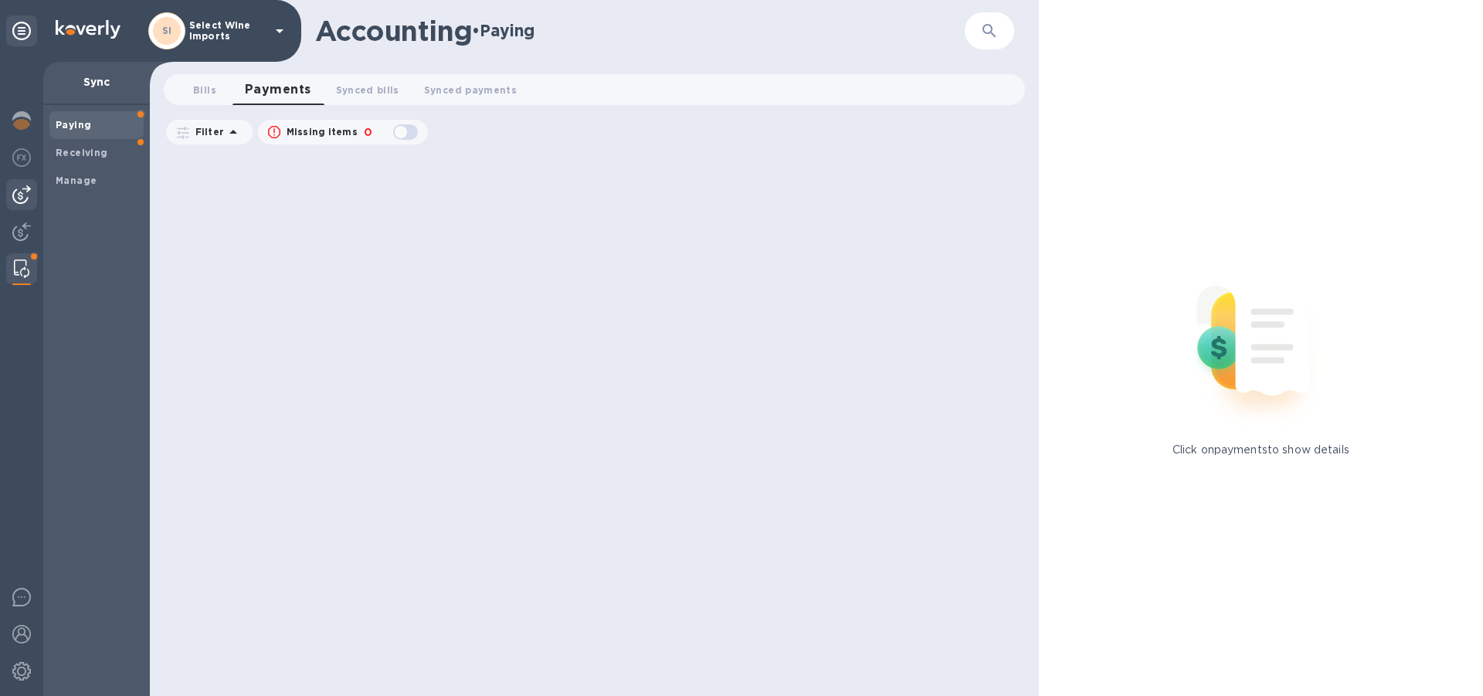
click at [20, 192] on img at bounding box center [21, 194] width 19 height 19
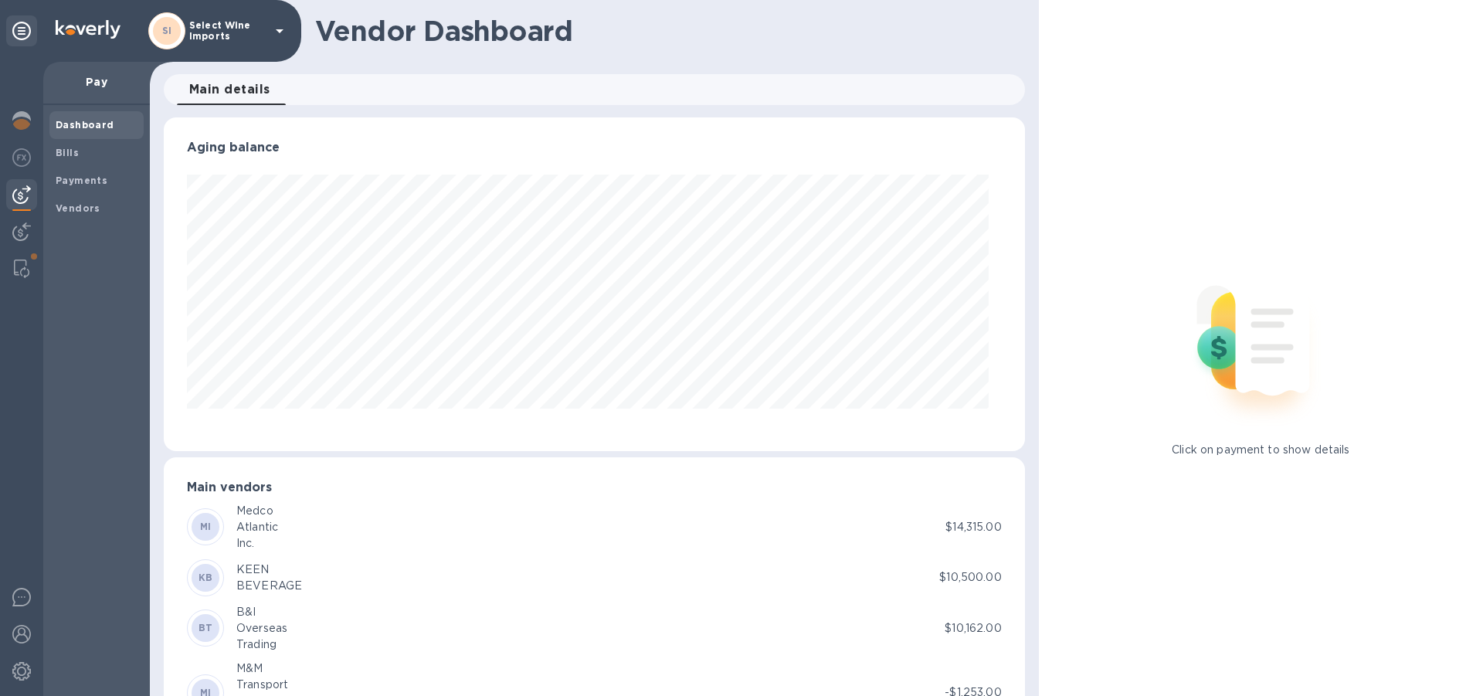
scroll to position [334, 848]
click at [21, 124] on img at bounding box center [21, 120] width 19 height 19
